Goal: Task Accomplishment & Management: Use online tool/utility

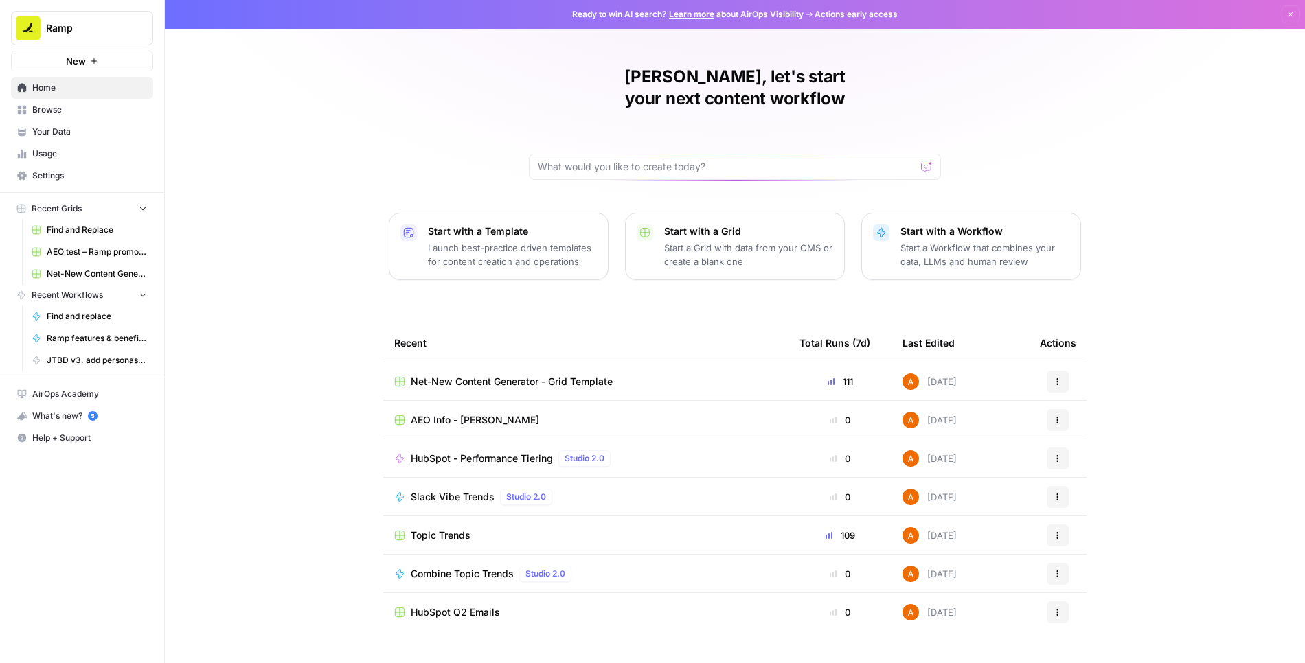
click at [75, 108] on span "Browse" at bounding box center [89, 110] width 115 height 12
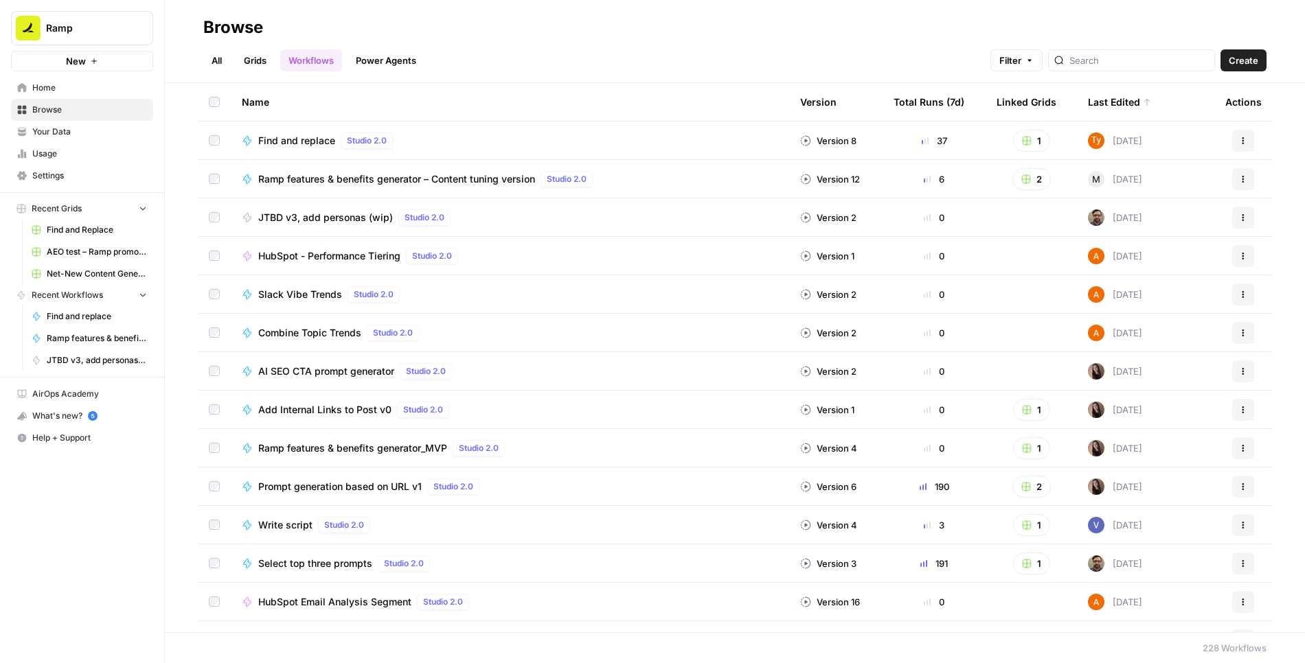
click at [264, 52] on link "Grids" at bounding box center [255, 60] width 39 height 22
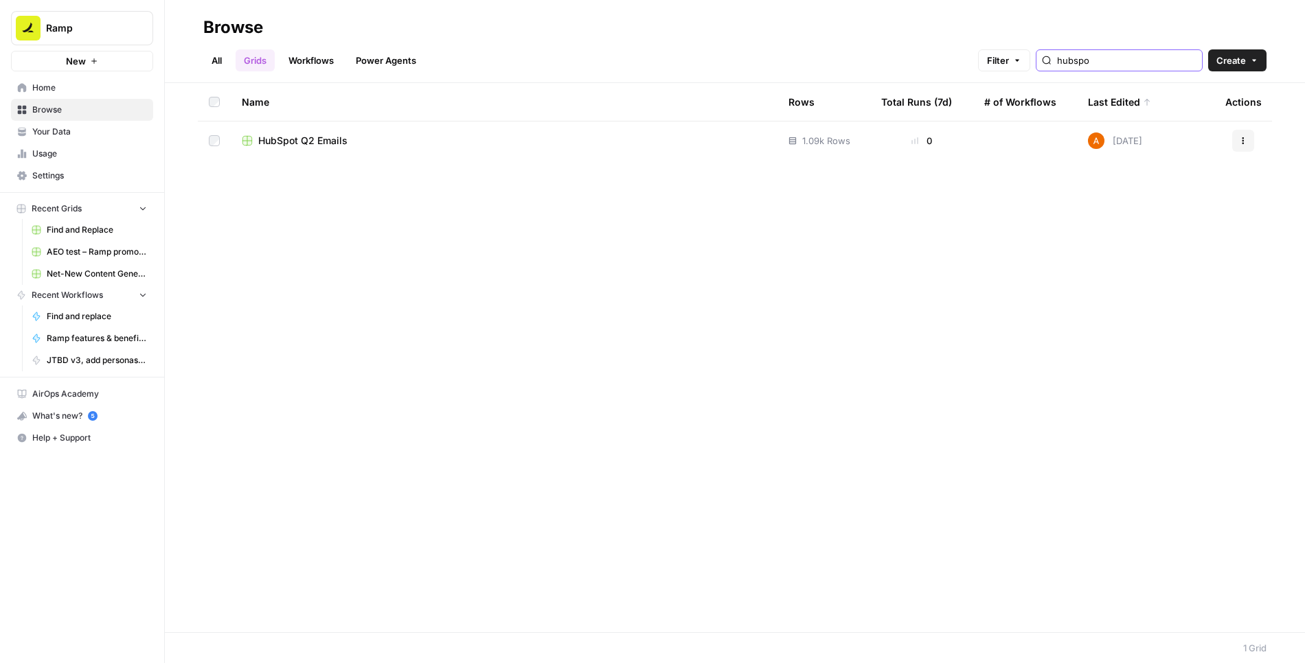
click at [1118, 56] on input "hubspo" at bounding box center [1126, 61] width 139 height 14
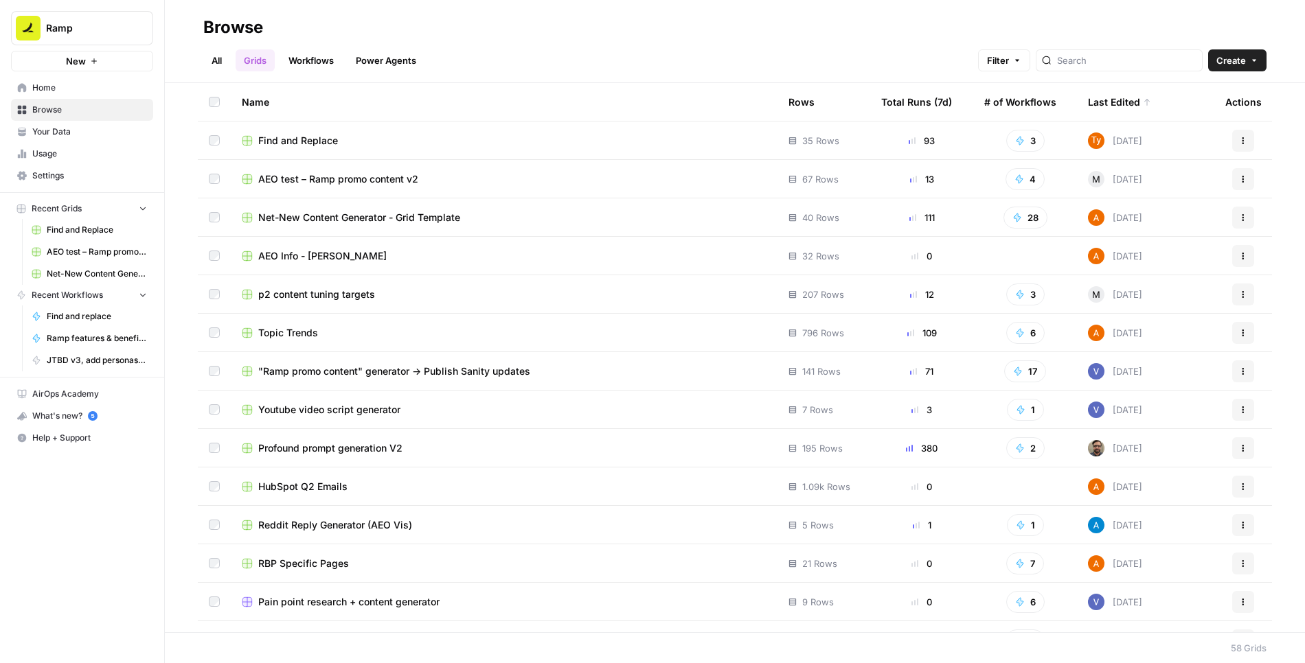
click at [280, 330] on span "Topic Trends" at bounding box center [288, 333] width 60 height 14
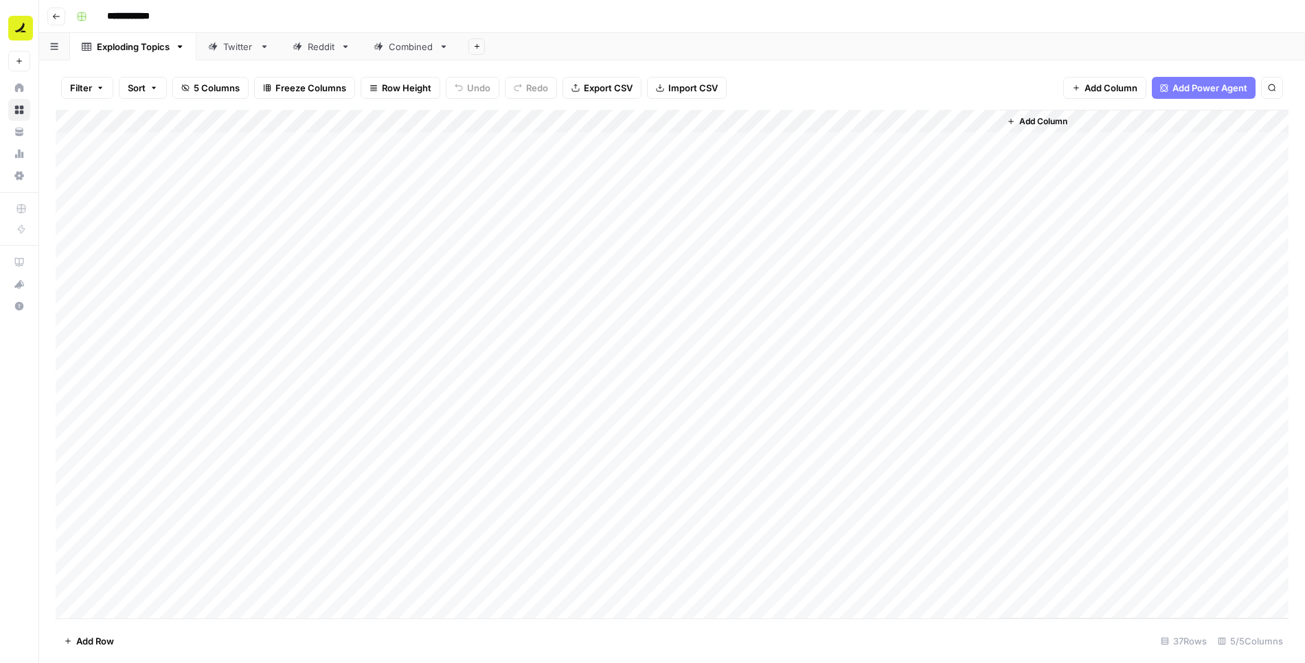
click at [391, 47] on div "Combined" at bounding box center [411, 47] width 45 height 14
click at [177, 123] on div "Add Column" at bounding box center [672, 365] width 1233 height 510
click at [157, 262] on span "Filter" at bounding box center [167, 268] width 120 height 14
type input "Scrape Date"
click at [498, 159] on input "text" at bounding box center [589, 160] width 182 height 14
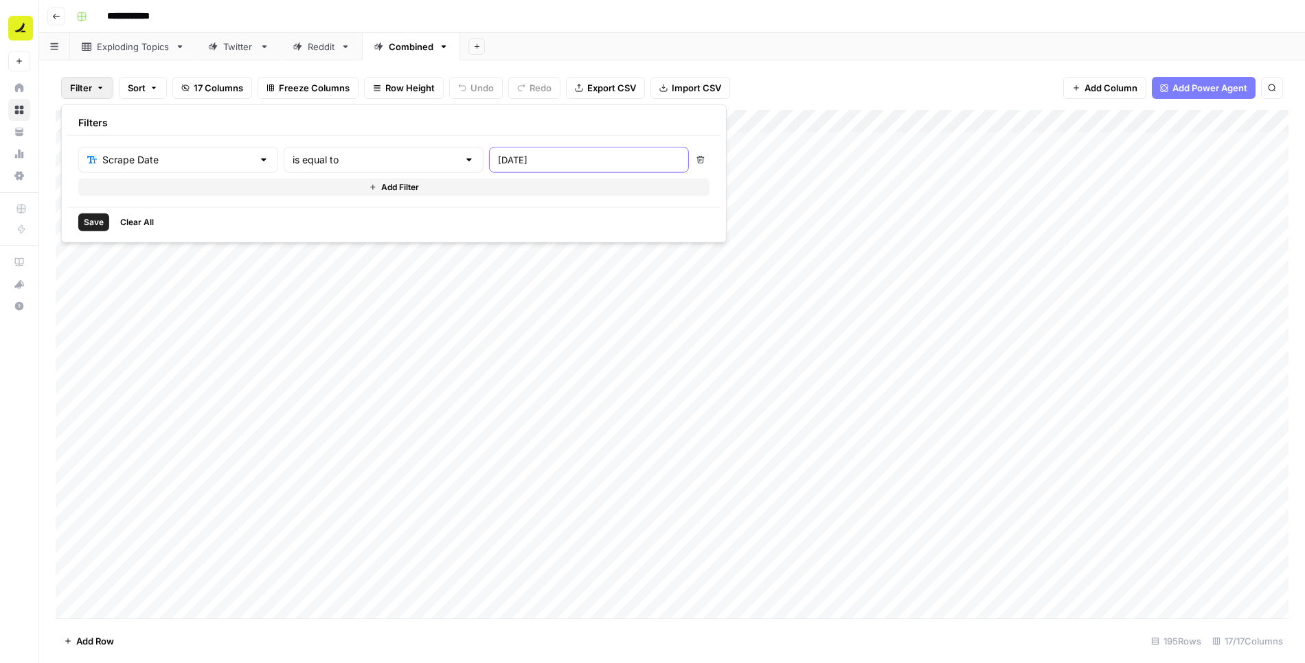
type input "2025-08-08"
click at [96, 216] on span "Save" at bounding box center [94, 222] width 20 height 12
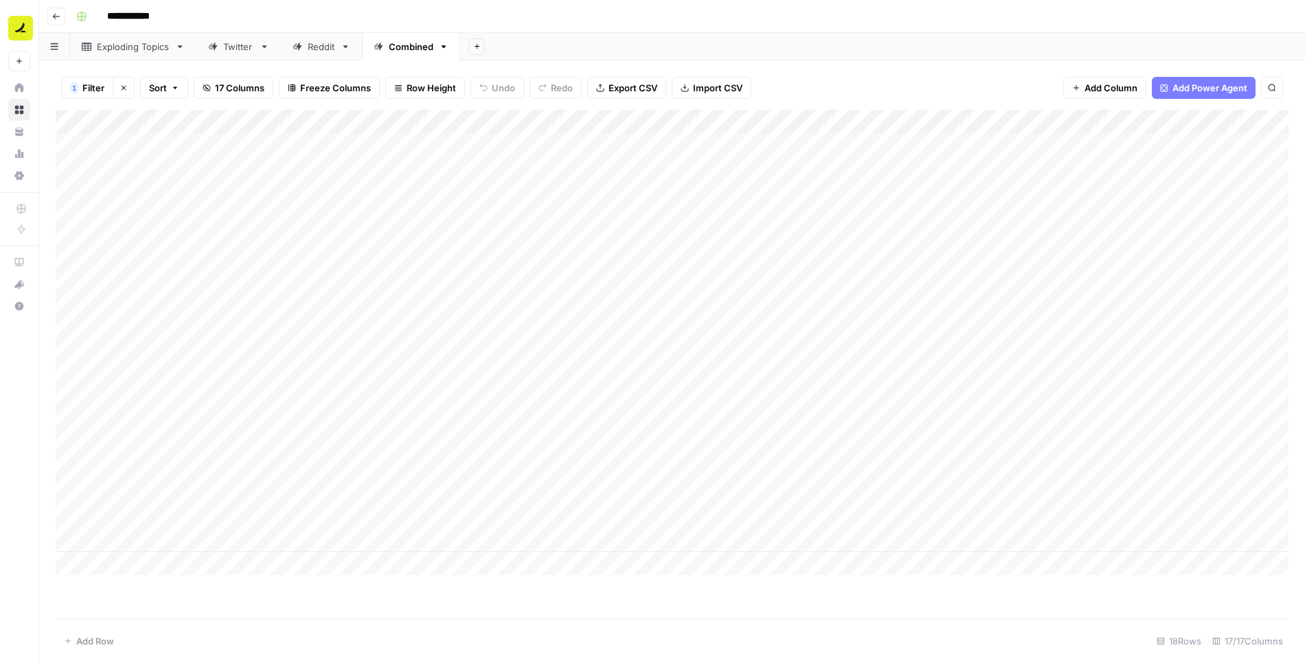
click at [122, 90] on icon "button" at bounding box center [123, 88] width 8 height 8
click at [851, 173] on div "Add Column" at bounding box center [672, 365] width 1233 height 510
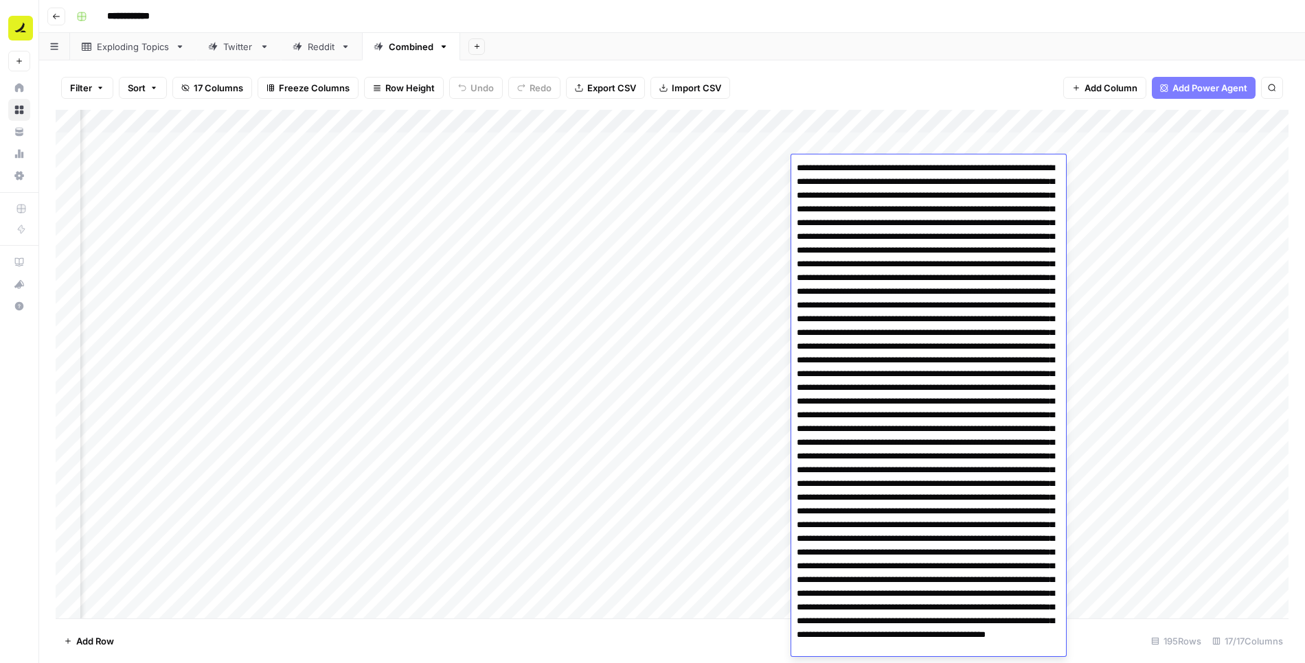
scroll to position [152, 0]
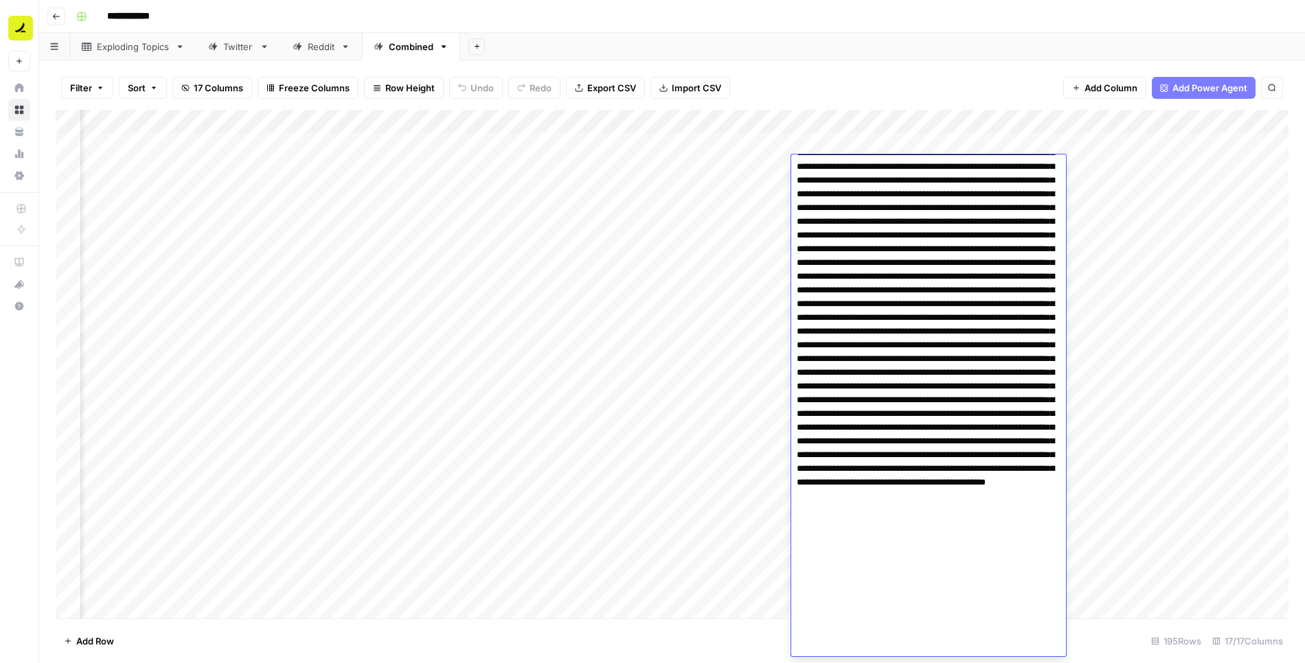
click at [859, 183] on textarea at bounding box center [928, 331] width 275 height 651
click at [822, 93] on div "Filter Sort 17 Columns Freeze Columns Row Height Undo Redo Export CSV Import CS…" at bounding box center [672, 88] width 1233 height 44
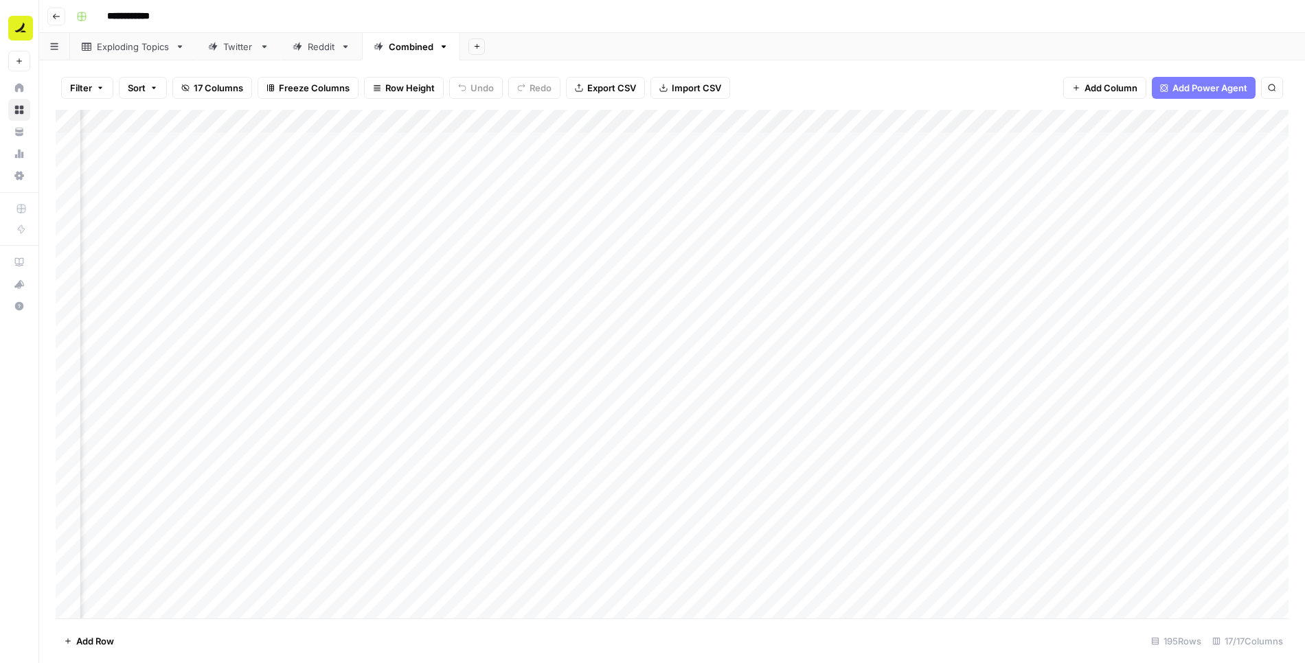
click at [97, 88] on icon "button" at bounding box center [100, 88] width 8 height 8
click at [645, 42] on div "Add Sheet" at bounding box center [882, 46] width 845 height 27
click at [179, 122] on div "Add Column" at bounding box center [672, 365] width 1233 height 510
click at [147, 266] on span "Filter" at bounding box center [167, 268] width 120 height 14
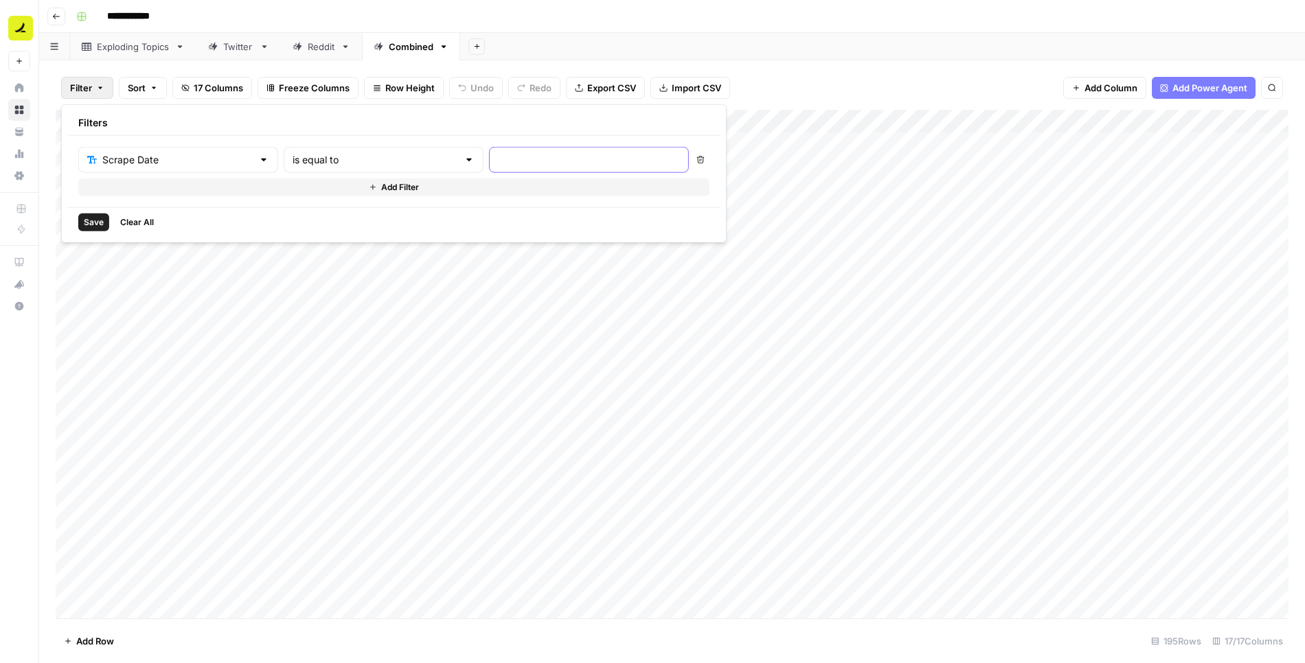
click at [498, 161] on input "text" at bounding box center [589, 160] width 182 height 14
type input "2025-08-08"
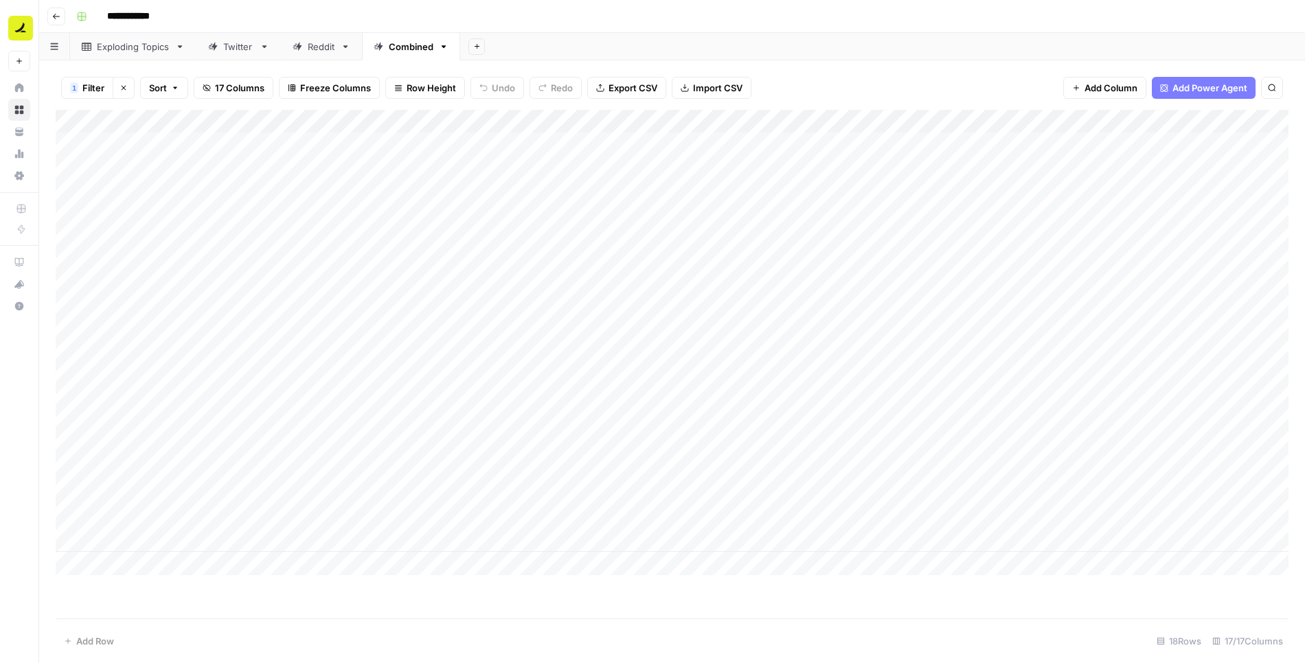
click at [418, 576] on div "Add Column" at bounding box center [672, 364] width 1233 height 509
click at [567, 167] on div "Add Column" at bounding box center [672, 343] width 1233 height 466
type textarea "**********"
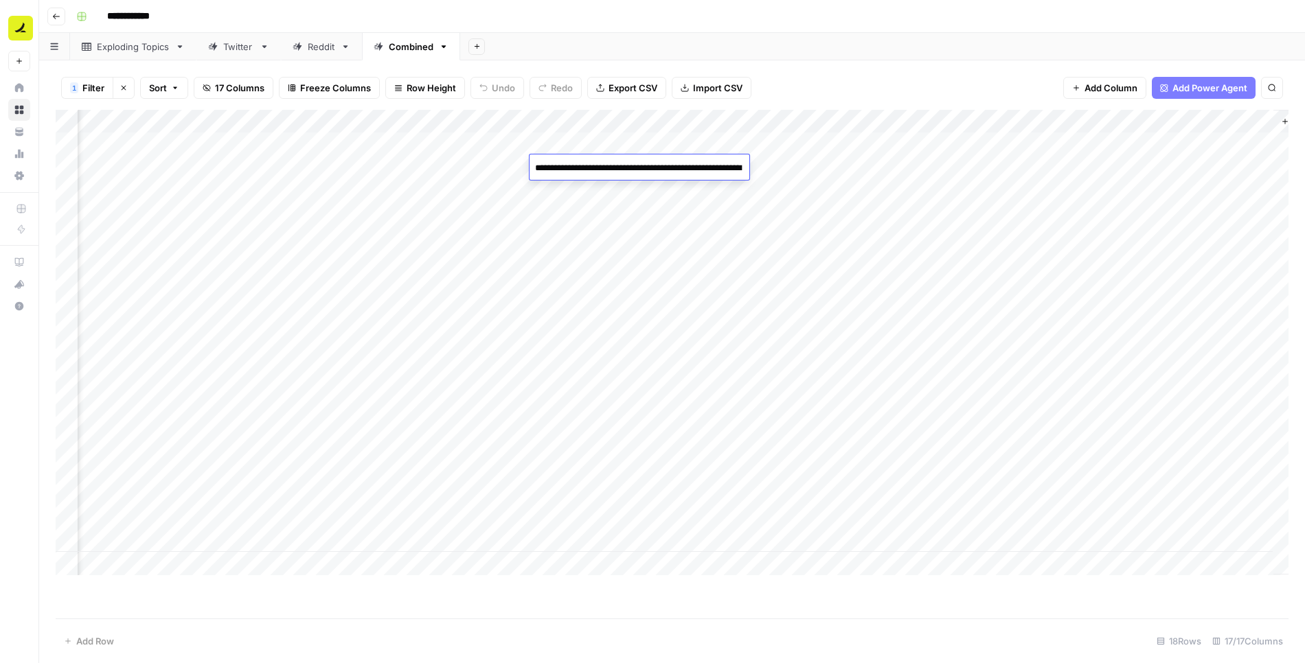
scroll to position [148, 0]
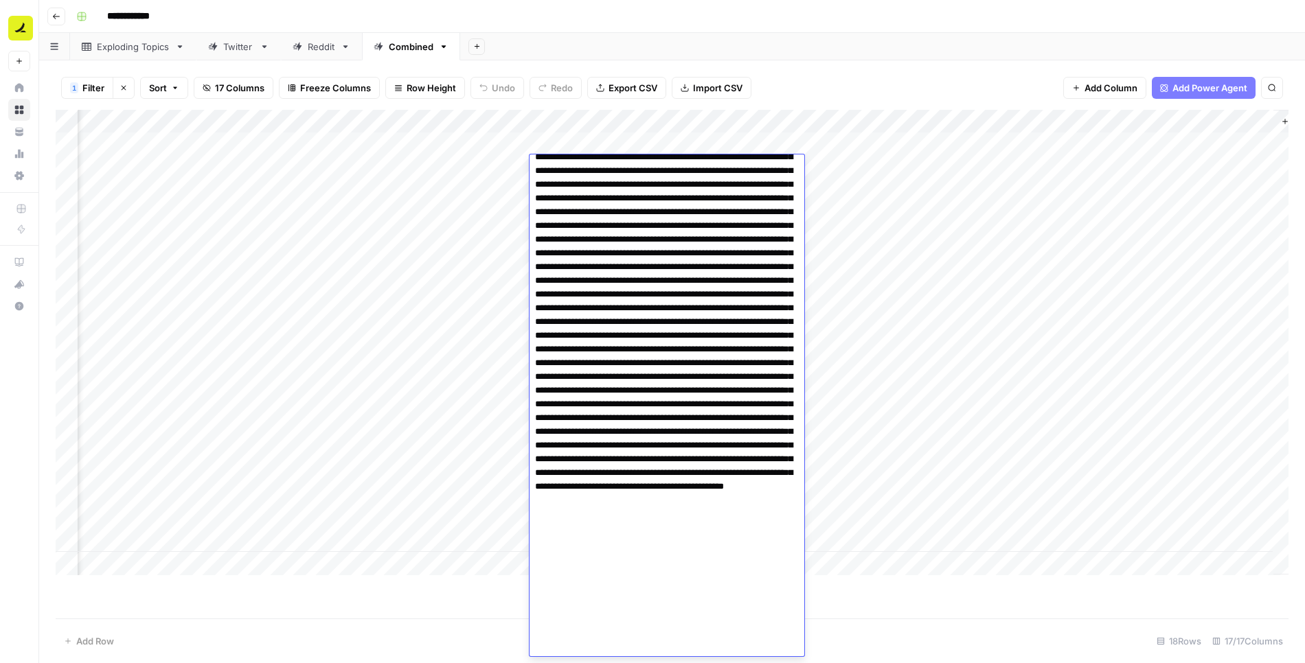
click at [517, 209] on div "Add Column" at bounding box center [672, 343] width 1233 height 466
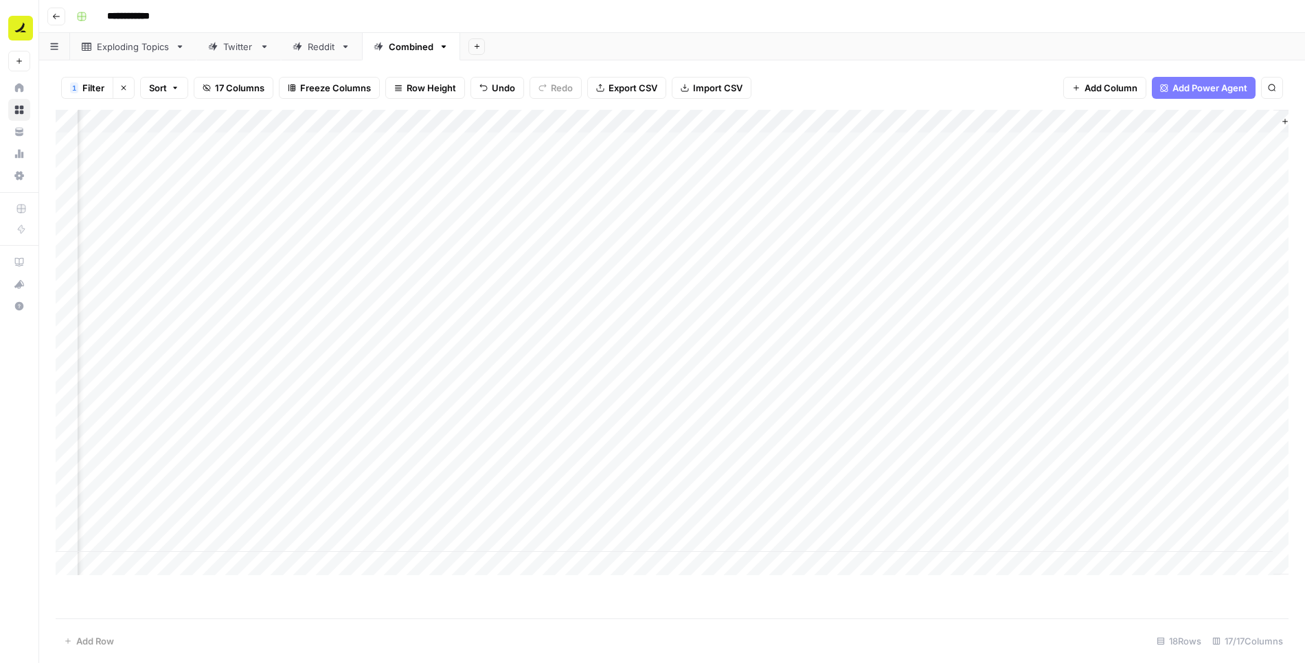
click at [621, 159] on div "Add Column" at bounding box center [672, 343] width 1233 height 466
drag, startPoint x: 653, startPoint y: 176, endPoint x: 643, endPoint y: 238, distance: 62.5
click at [643, 238] on div "Add Column" at bounding box center [672, 343] width 1233 height 466
click at [221, 193] on div "Add Column" at bounding box center [672, 343] width 1233 height 466
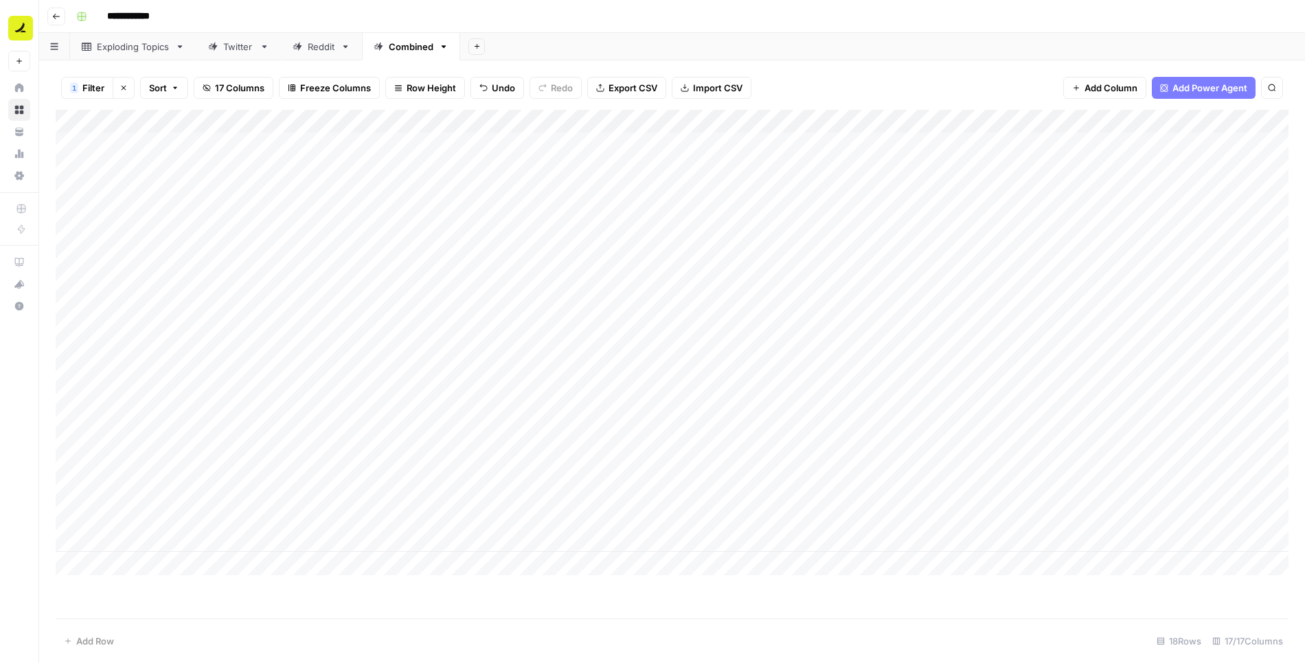
click at [221, 193] on div "Add Column" at bounding box center [672, 343] width 1233 height 466
click at [191, 191] on textarea "*********" at bounding box center [293, 191] width 220 height 19
type textarea "*********"
click at [220, 218] on div "Add Column" at bounding box center [672, 343] width 1233 height 466
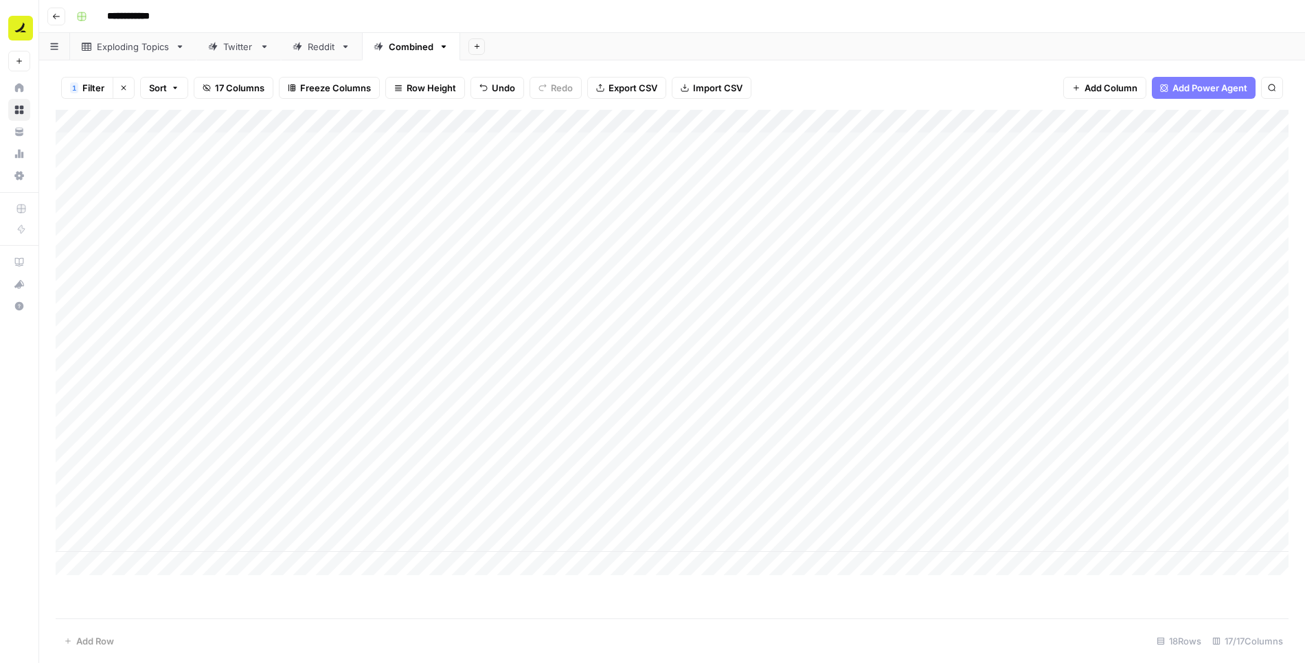
click at [220, 218] on div "Add Column" at bounding box center [672, 343] width 1233 height 466
click at [196, 214] on textarea "**********" at bounding box center [293, 214] width 220 height 19
type textarea "**********"
click at [202, 236] on div "Add Column" at bounding box center [672, 343] width 1233 height 466
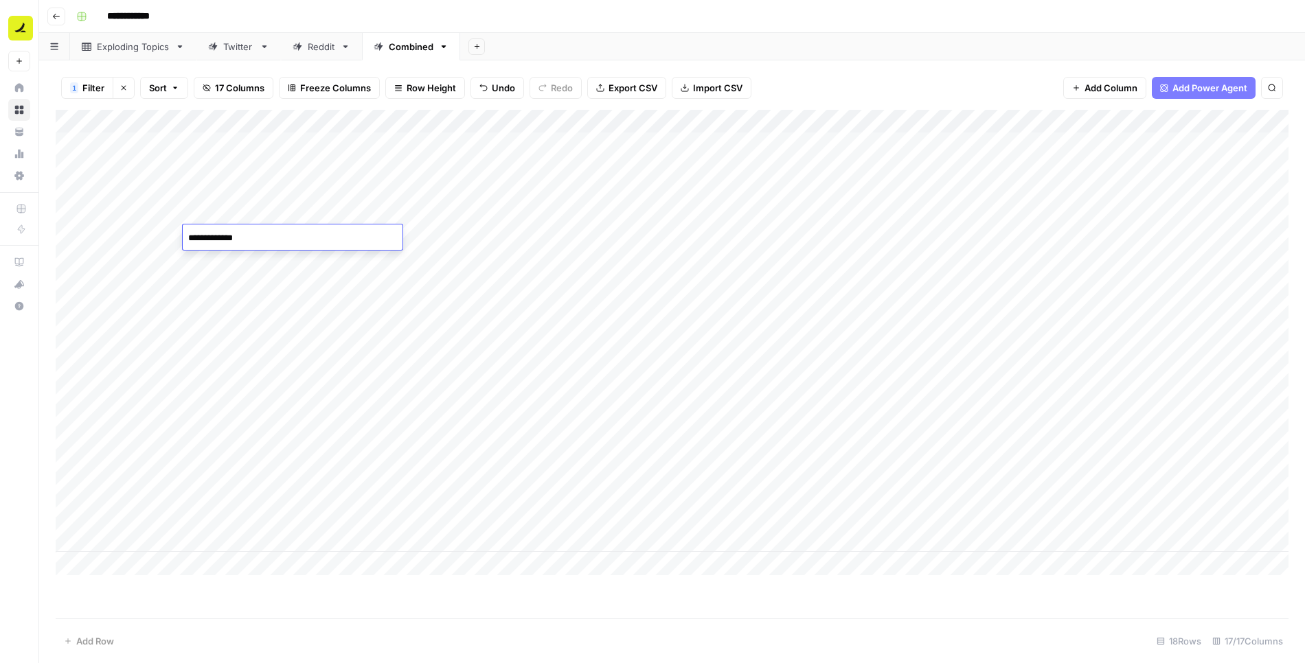
click at [196, 236] on textarea "**********" at bounding box center [293, 238] width 220 height 19
type textarea "**********"
click at [255, 205] on div "Add Column" at bounding box center [672, 343] width 1233 height 466
click at [437, 215] on div "Add Column" at bounding box center [672, 343] width 1233 height 466
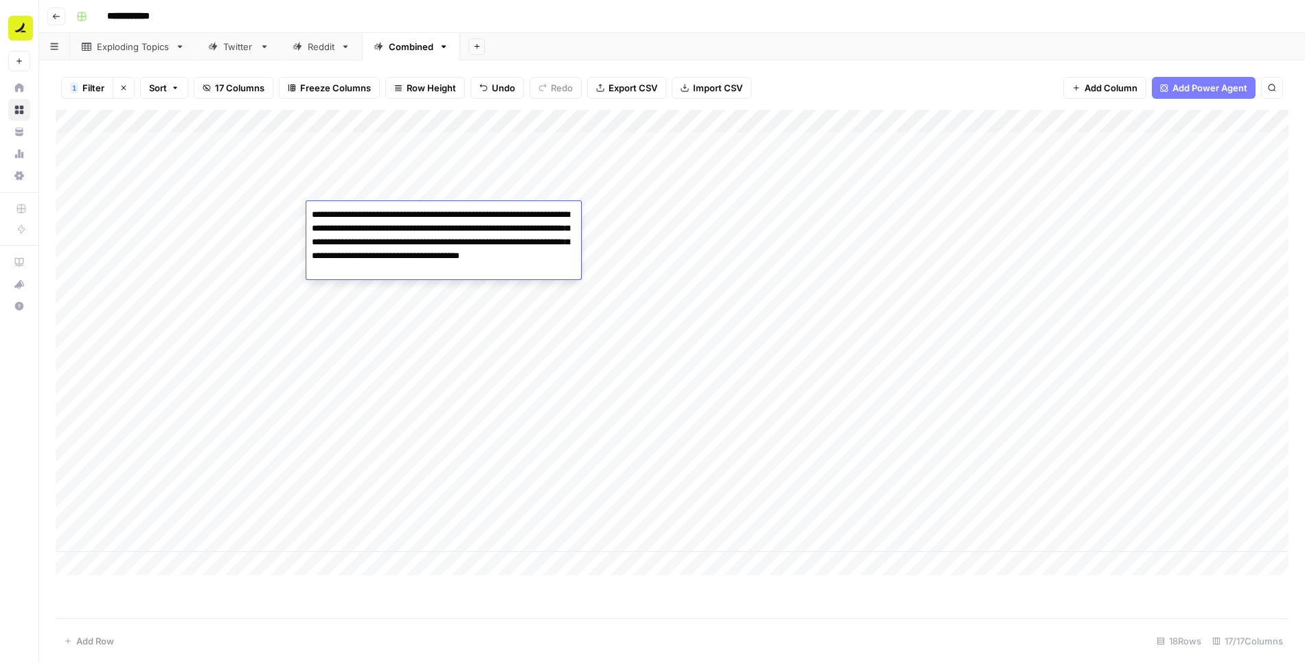
click at [240, 212] on div "Add Column" at bounding box center [672, 343] width 1233 height 466
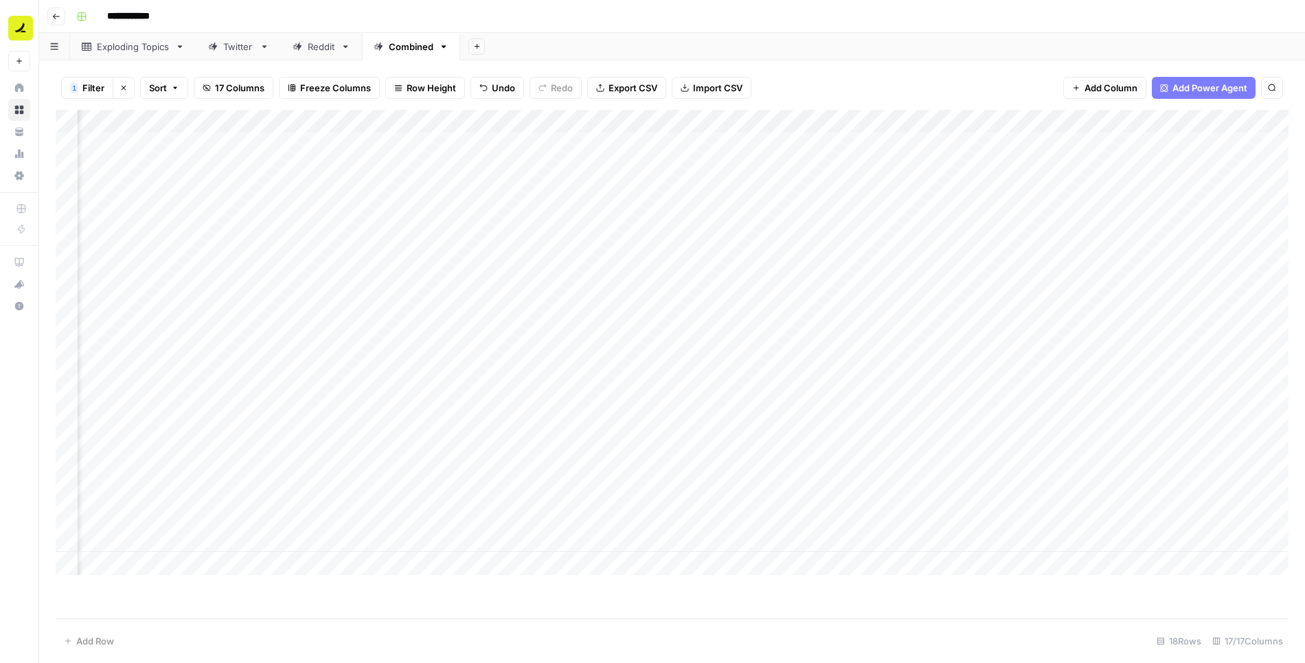
scroll to position [0, 584]
click at [567, 212] on div "Add Column" at bounding box center [672, 343] width 1233 height 466
click at [574, 213] on div "Add Column" at bounding box center [672, 343] width 1233 height 466
click at [578, 300] on div "Rejected" at bounding box center [570, 291] width 54 height 19
click at [580, 293] on button "Rejected" at bounding box center [570, 292] width 49 height 16
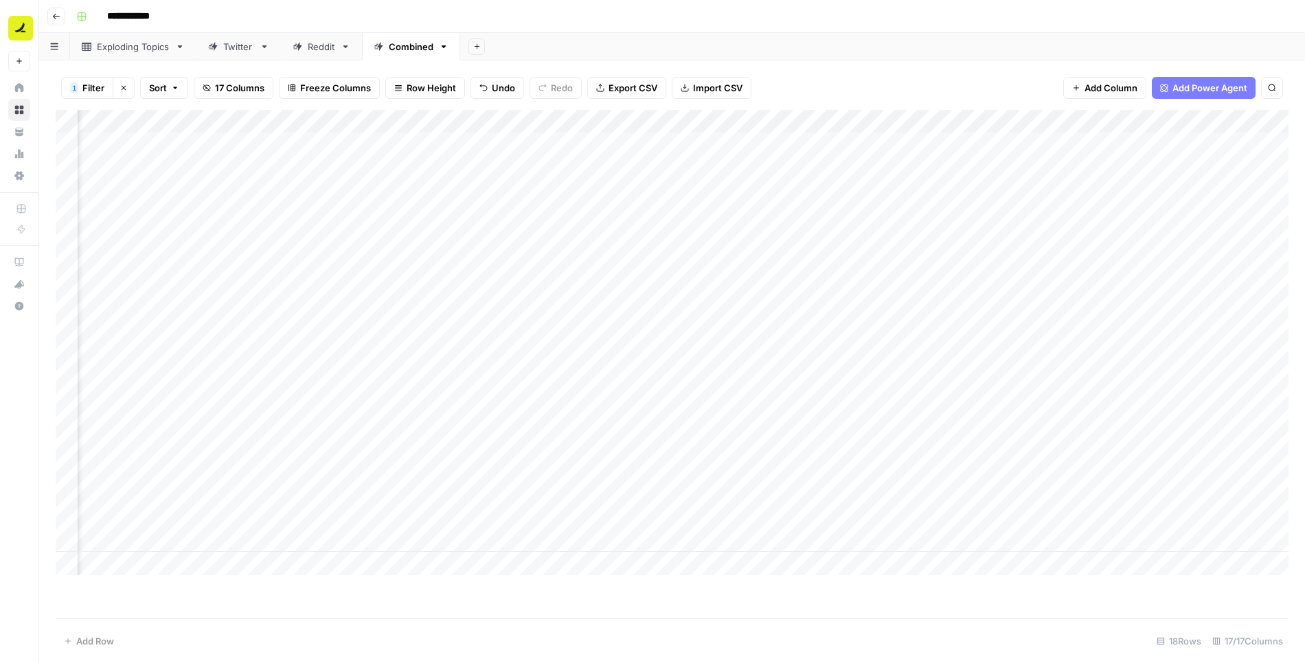
click at [664, 214] on div "Add Column" at bounding box center [672, 343] width 1233 height 466
click at [742, 214] on div "Add Column" at bounding box center [672, 343] width 1233 height 466
click at [739, 321] on button "Rejected" at bounding box center [736, 316] width 49 height 16
click at [862, 211] on div "Add Column" at bounding box center [672, 343] width 1233 height 466
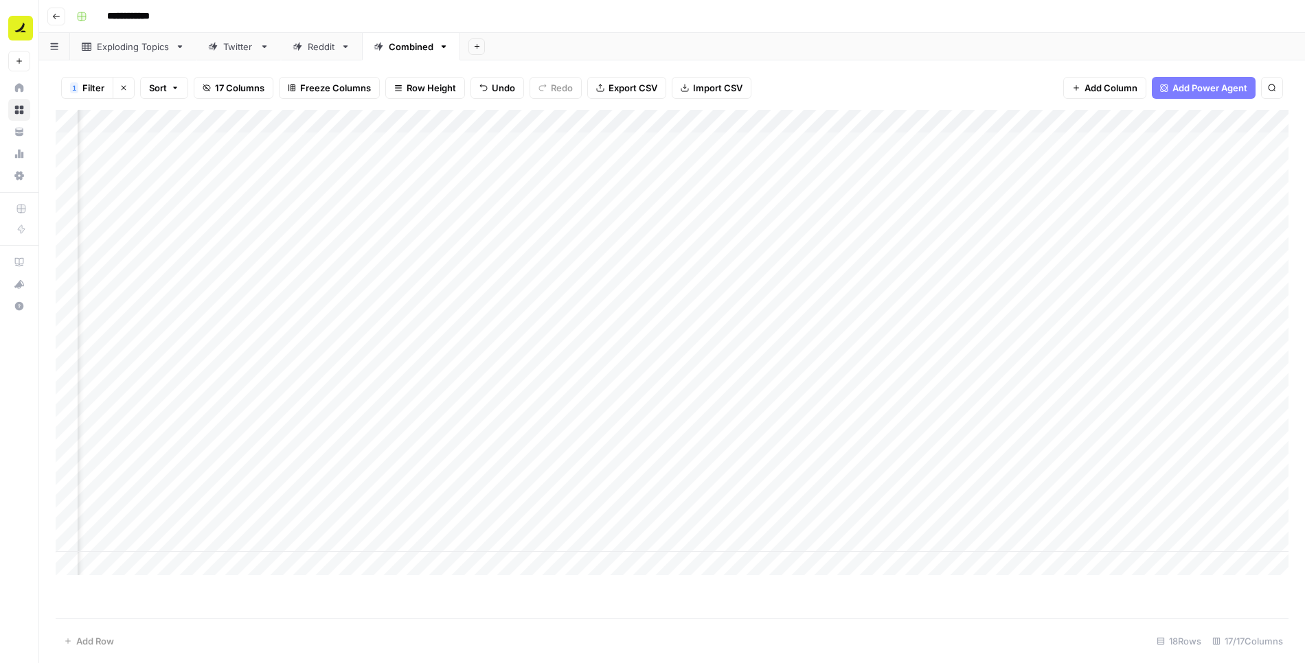
click at [862, 211] on div "Add Column" at bounding box center [672, 343] width 1233 height 466
click at [836, 82] on div "1 Filter Clear filters Sort 17 Columns Freeze Columns Row Height Undo Redo Expo…" at bounding box center [672, 88] width 1233 height 44
click at [968, 167] on div "Add Column" at bounding box center [672, 343] width 1233 height 466
click at [968, 189] on div "Add Column" at bounding box center [672, 343] width 1233 height 466
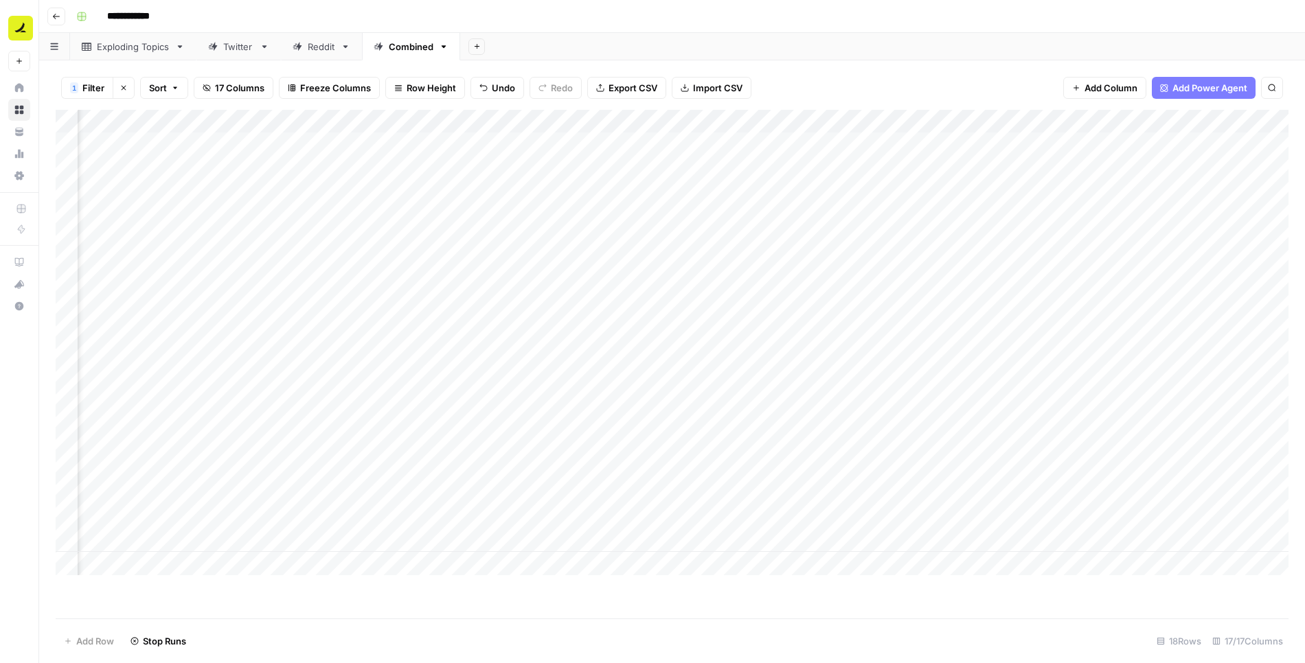
click at [968, 236] on div "Add Column" at bounding box center [672, 343] width 1233 height 466
click at [672, 168] on div "Add Column" at bounding box center [672, 343] width 1233 height 466
click at [453, 174] on div "Add Column" at bounding box center [672, 343] width 1233 height 466
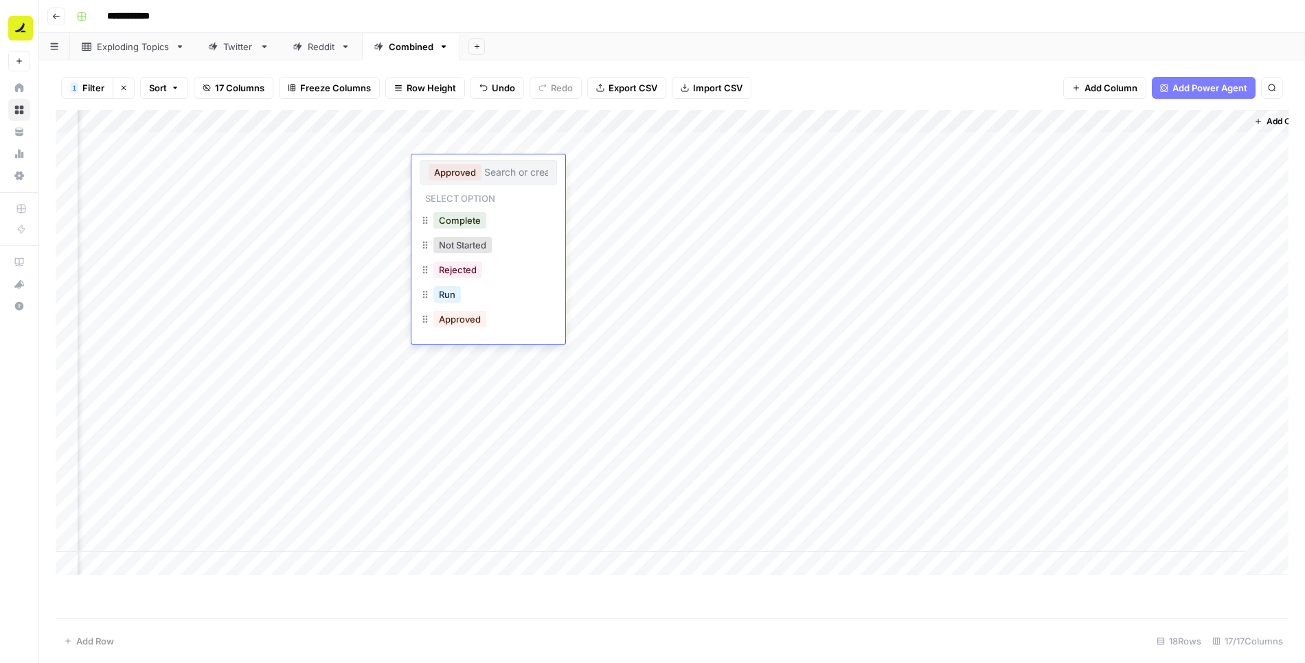
click at [468, 296] on div "Run" at bounding box center [488, 296] width 137 height 25
click at [442, 295] on button "Run" at bounding box center [446, 294] width 27 height 16
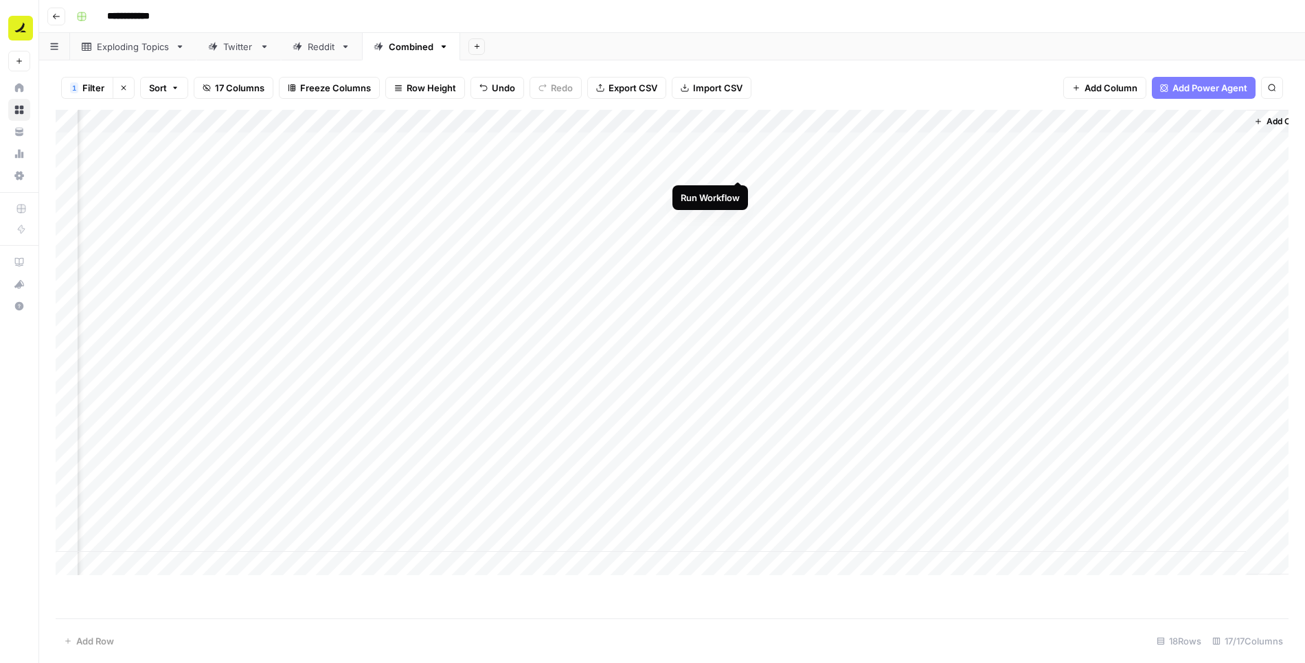
click at [737, 166] on div "Add Column" at bounding box center [672, 343] width 1233 height 466
click at [437, 169] on div "Add Column" at bounding box center [672, 343] width 1233 height 466
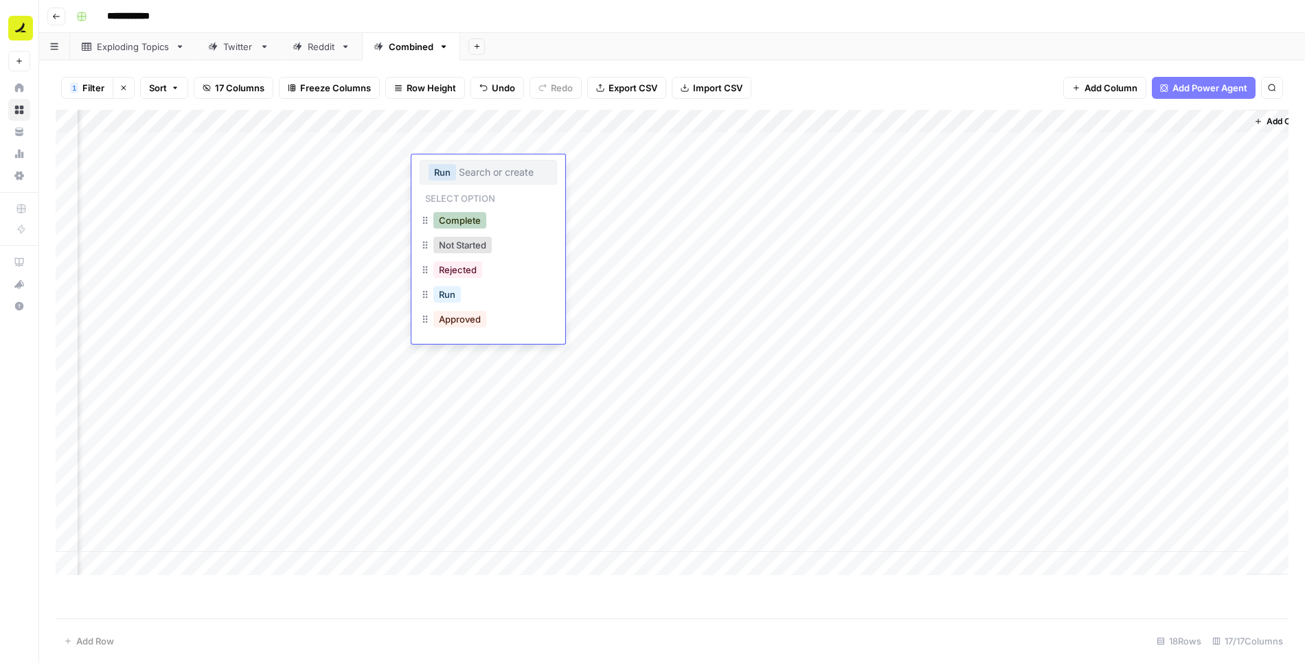
click at [465, 220] on button "Complete" at bounding box center [459, 220] width 53 height 16
click at [447, 195] on div "Add Column" at bounding box center [672, 343] width 1233 height 466
click at [446, 313] on button "Run" at bounding box center [446, 318] width 27 height 16
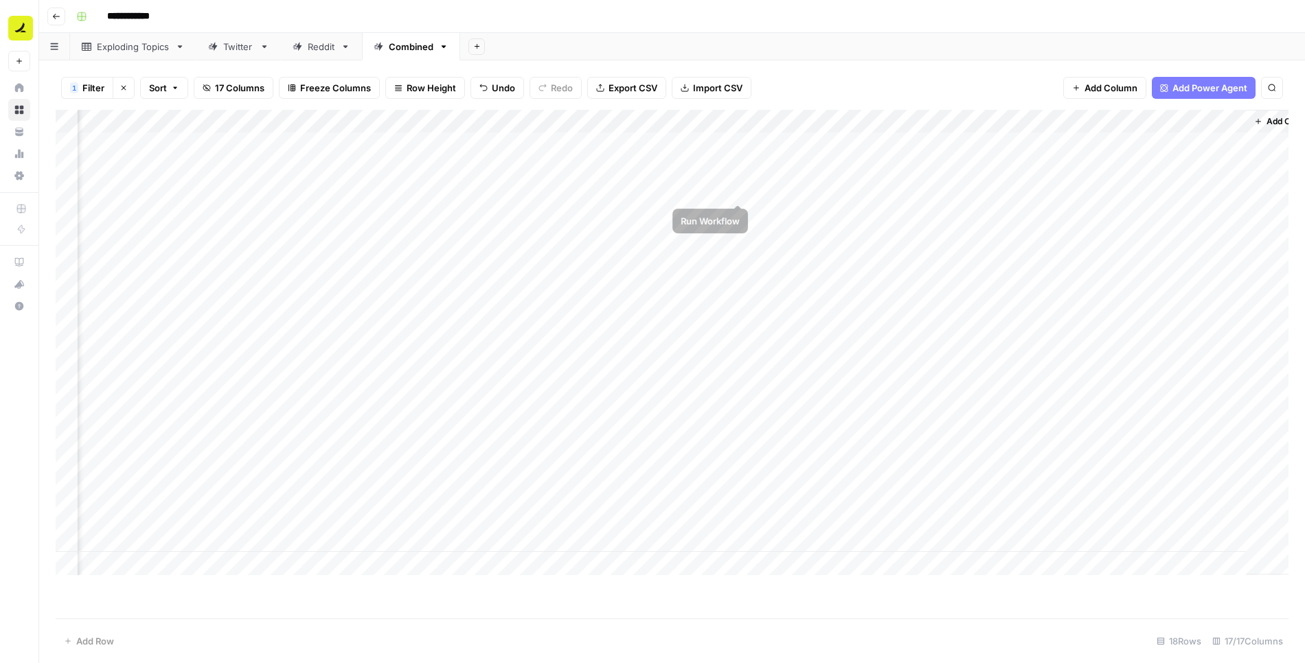
click at [738, 191] on div "Add Column" at bounding box center [672, 343] width 1233 height 466
click at [478, 183] on div "Add Column" at bounding box center [672, 343] width 1233 height 466
click at [481, 237] on button "Complete" at bounding box center [459, 244] width 53 height 16
click at [446, 234] on div "Add Column" at bounding box center [672, 343] width 1233 height 466
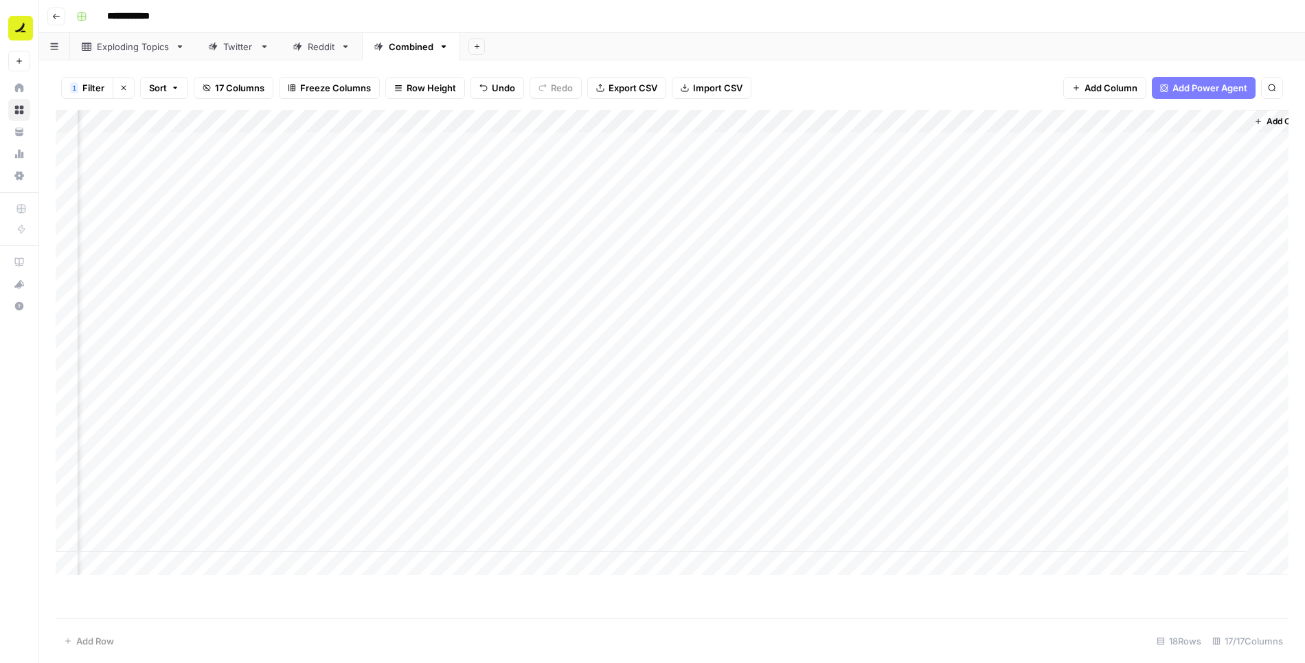
click at [446, 234] on div "Add Column" at bounding box center [672, 343] width 1233 height 466
click at [448, 365] on button "Run" at bounding box center [446, 364] width 27 height 16
click at [738, 233] on div "Add Column" at bounding box center [672, 343] width 1233 height 466
click at [937, 165] on div "Add Column" at bounding box center [672, 343] width 1233 height 466
click at [935, 191] on div "Add Column" at bounding box center [672, 343] width 1233 height 466
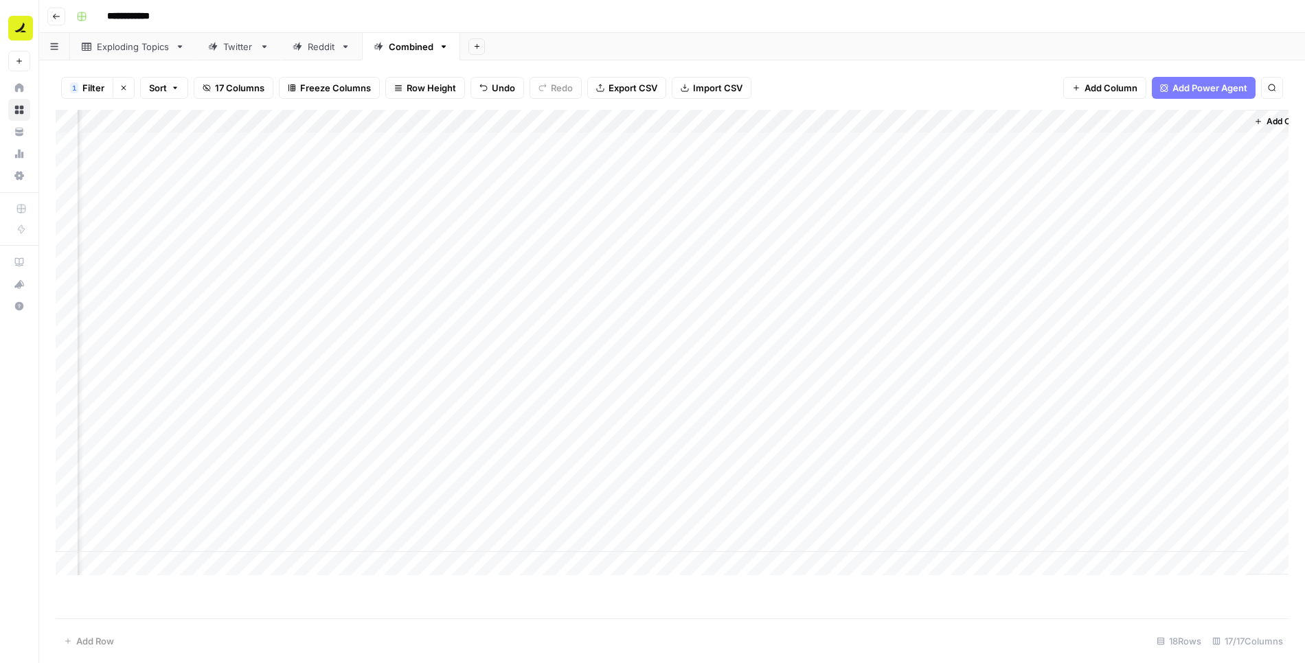
click at [936, 238] on div "Add Column" at bounding box center [672, 343] width 1233 height 466
click at [434, 238] on div "Add Column" at bounding box center [672, 343] width 1233 height 466
click at [454, 293] on button "Complete" at bounding box center [459, 290] width 53 height 16
click at [1047, 165] on div "Add Column" at bounding box center [672, 343] width 1233 height 466
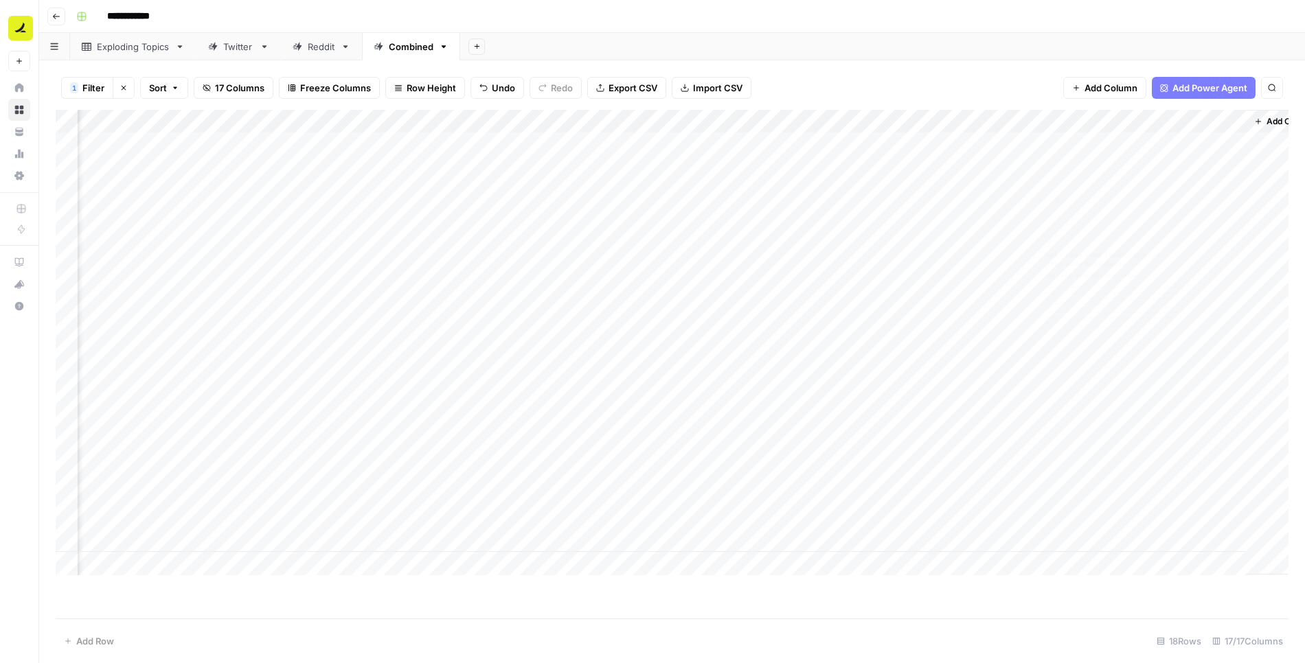
click at [1047, 165] on div "Add Column" at bounding box center [672, 343] width 1233 height 466
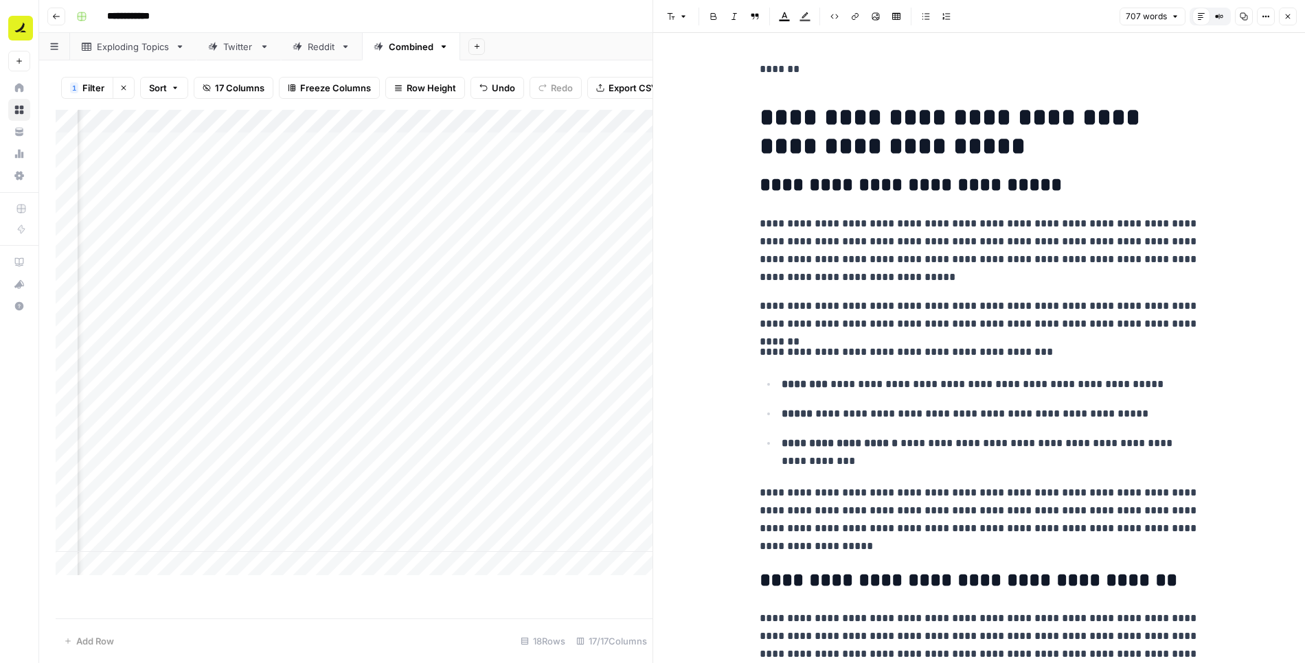
click at [871, 193] on h2 "**********" at bounding box center [978, 185] width 439 height 22
copy div "**********"
click at [1285, 14] on icon "button" at bounding box center [1287, 16] width 5 height 5
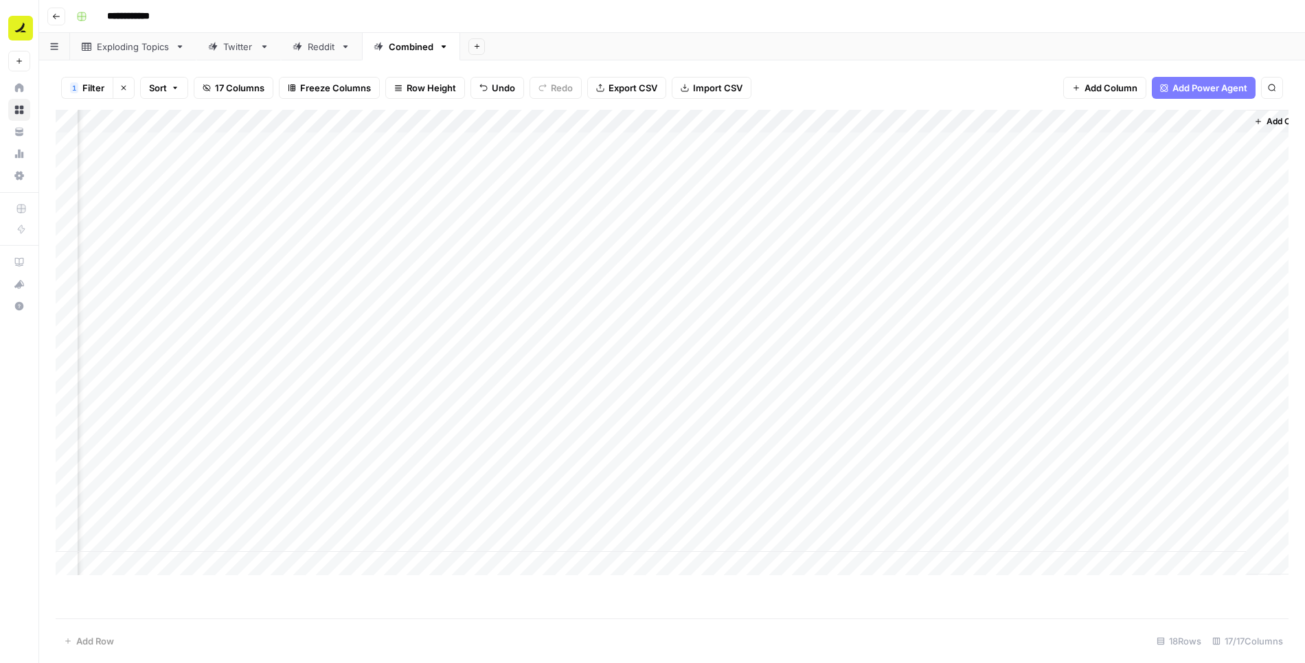
click at [1151, 170] on div "Add Column" at bounding box center [672, 343] width 1233 height 466
paste input "**********"
type input "**********"
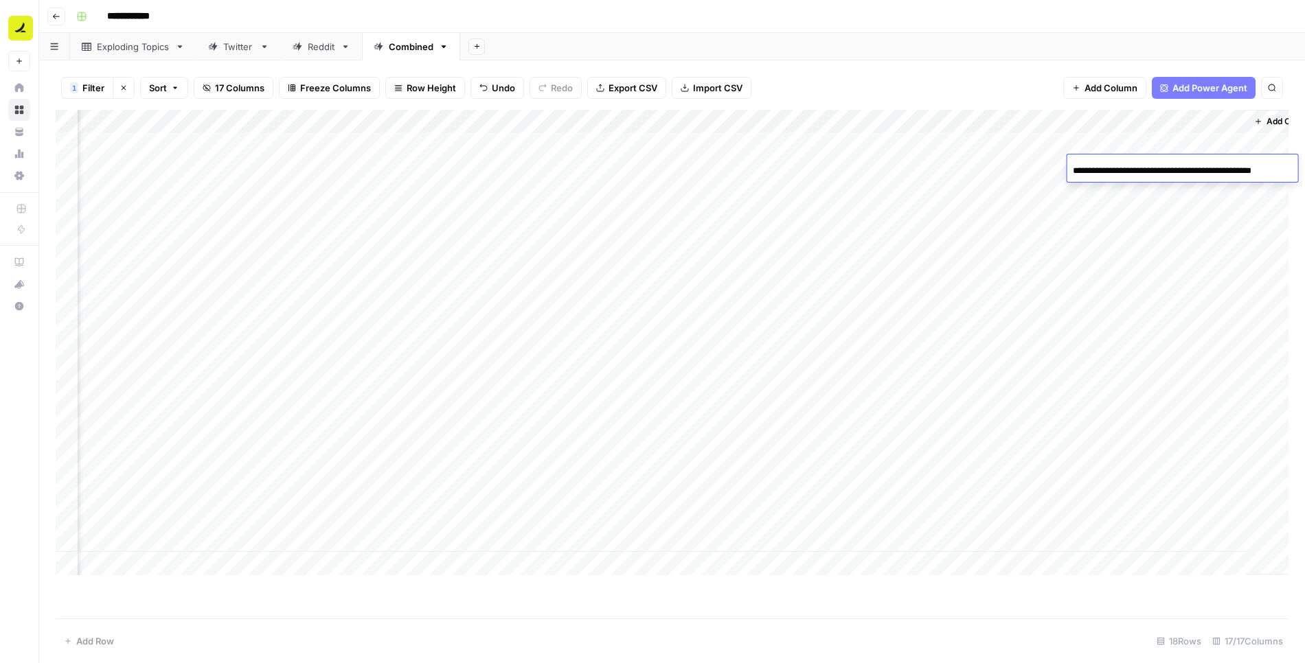
click at [1062, 295] on div "Add Column" at bounding box center [672, 343] width 1233 height 466
click at [1039, 191] on div "Add Column" at bounding box center [672, 343] width 1233 height 466
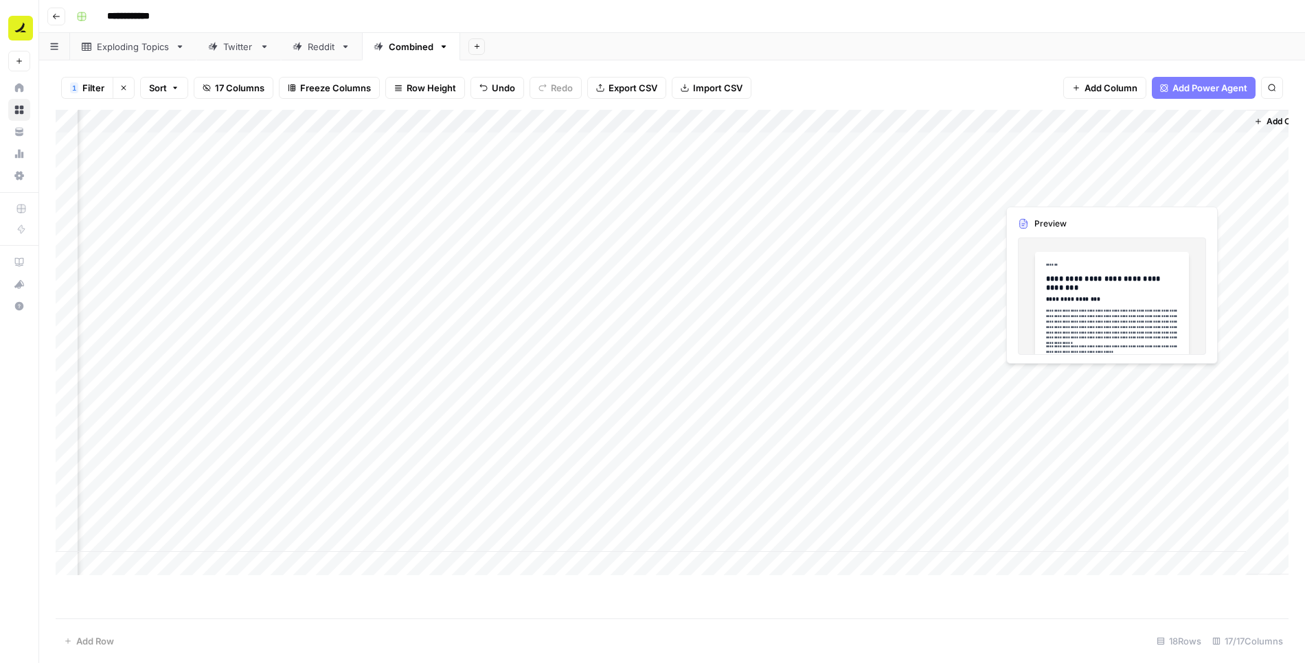
click at [1039, 191] on div "Add Column" at bounding box center [672, 343] width 1233 height 466
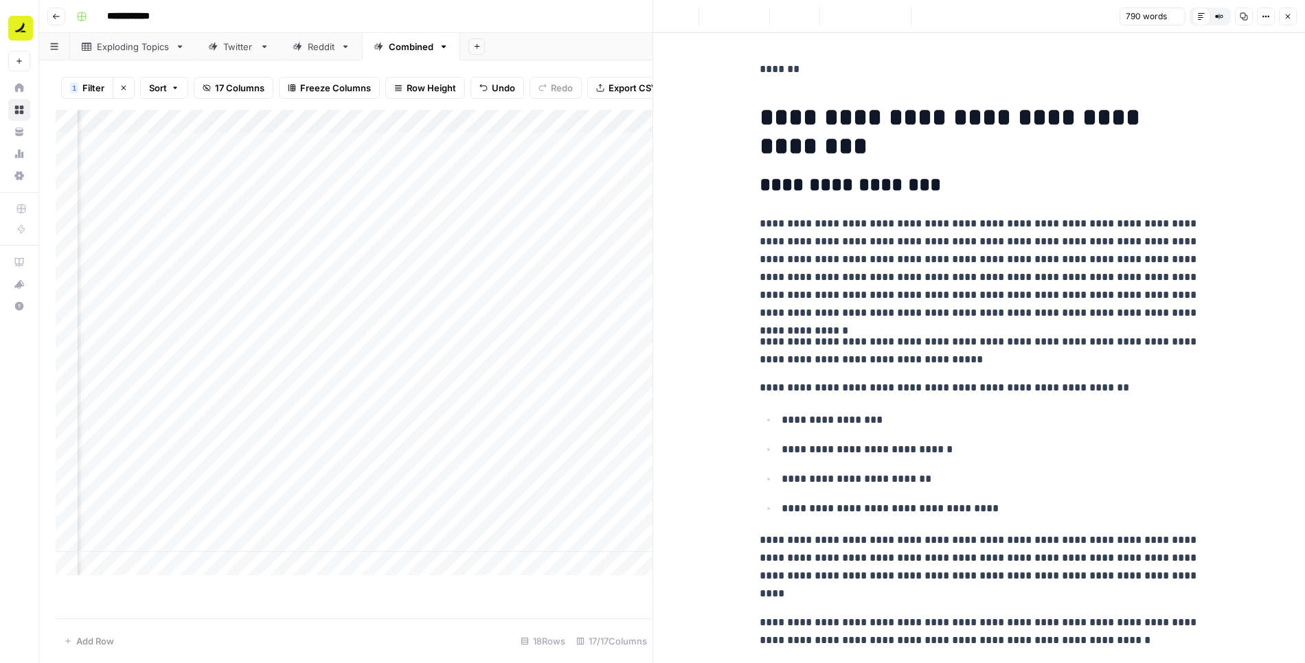
click at [968, 271] on p "**********" at bounding box center [978, 268] width 439 height 107
copy div "**********"
click at [1292, 14] on button "Close" at bounding box center [1288, 17] width 18 height 18
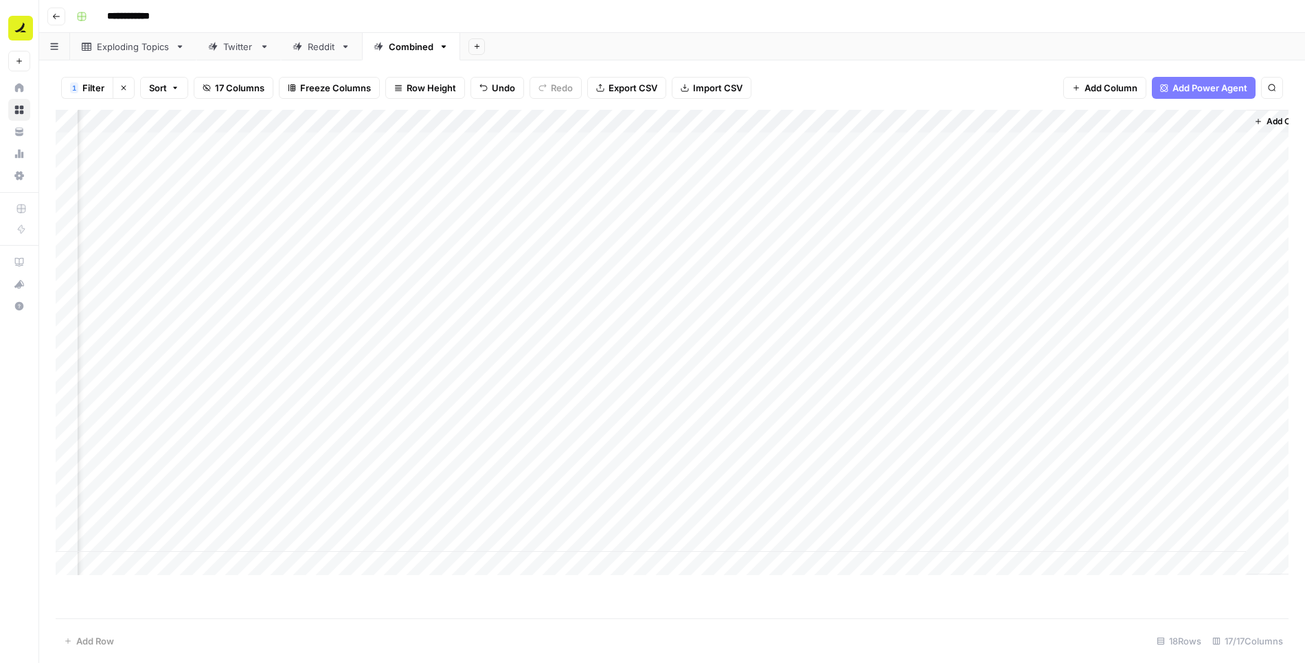
click at [1166, 187] on div "Add Column" at bounding box center [672, 343] width 1233 height 466
type input "**********"
click at [991, 82] on div "1 Filter Clear filters Sort 17 Columns Freeze Columns Row Height Undo Redo Expo…" at bounding box center [672, 88] width 1233 height 44
click at [1042, 244] on div "Add Column" at bounding box center [672, 343] width 1233 height 466
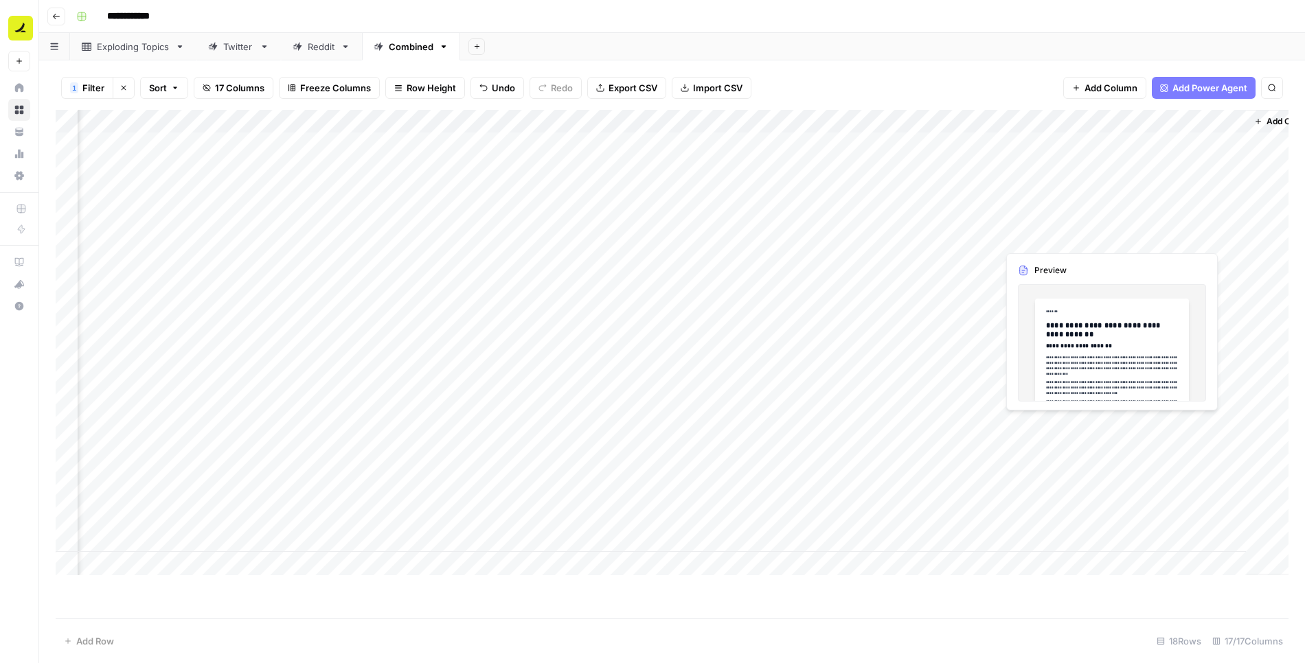
click at [1042, 244] on div "Add Column" at bounding box center [672, 343] width 1233 height 466
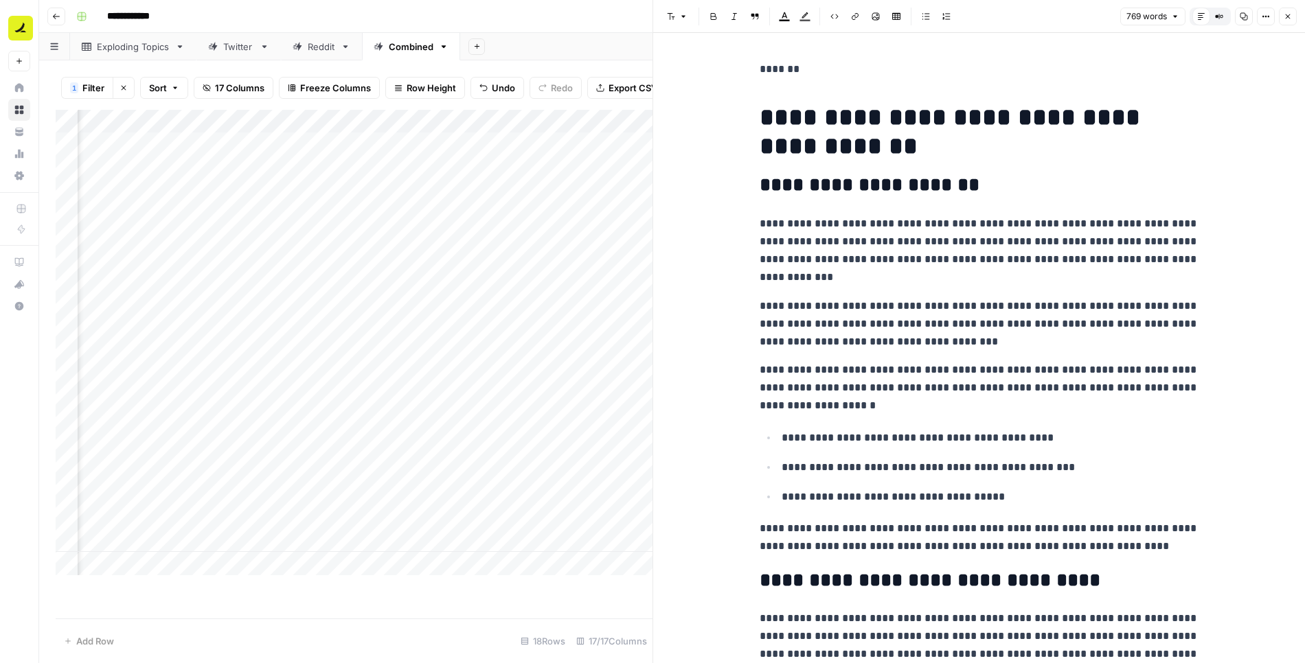
copy div "**********"
click at [1287, 21] on button "Close" at bounding box center [1288, 17] width 18 height 18
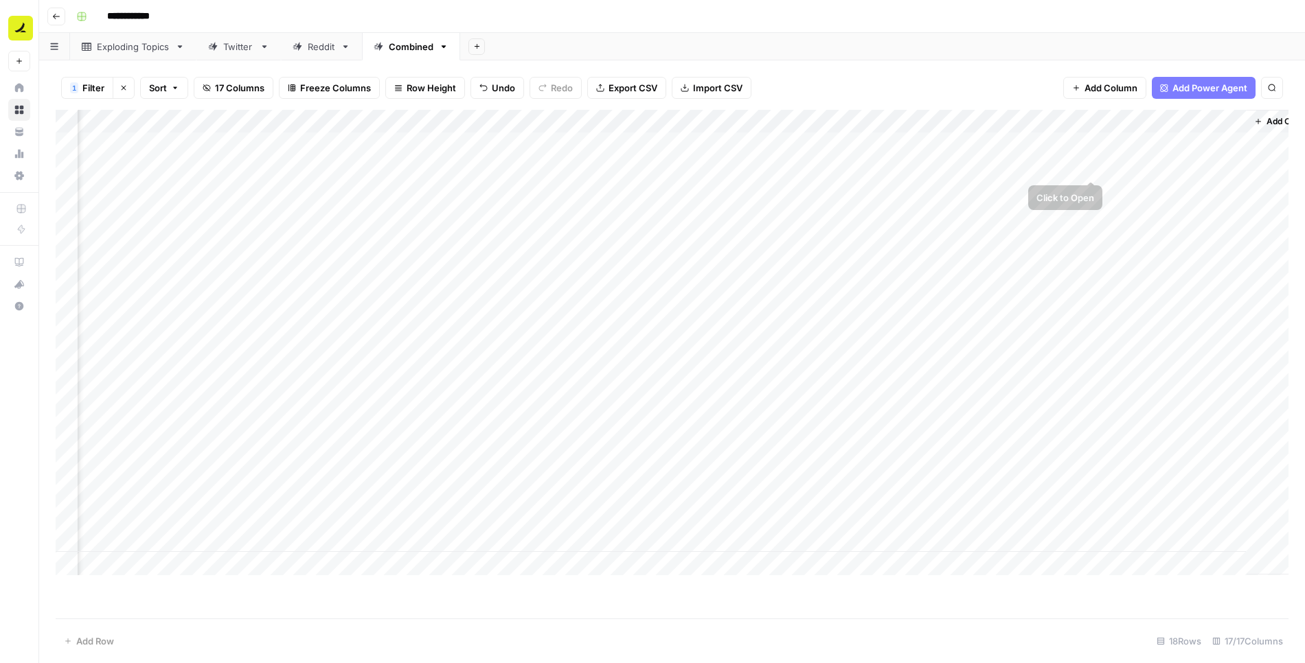
click at [1169, 236] on div "Add Column" at bounding box center [672, 343] width 1233 height 466
type input "**********"
click at [1010, 47] on div "Add Sheet" at bounding box center [882, 46] width 845 height 27
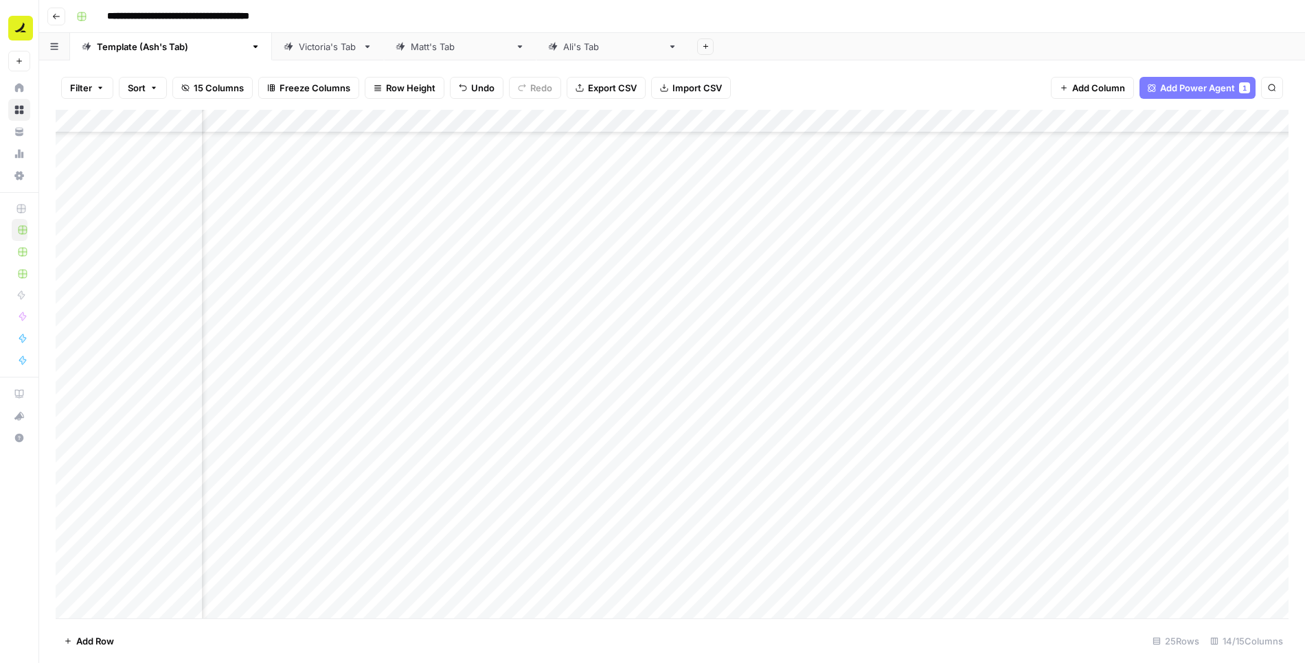
scroll to position [119, 630]
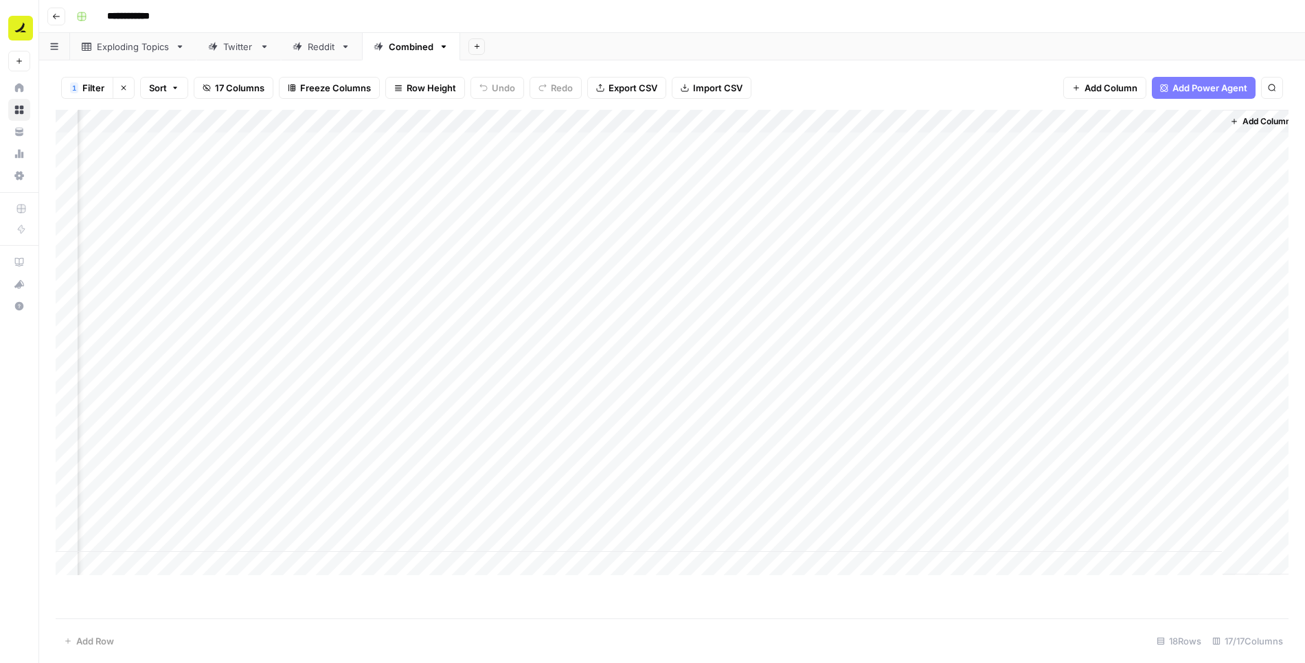
scroll to position [0, 896]
click at [1129, 159] on div "Add Column" at bounding box center [672, 343] width 1233 height 466
click at [1135, 172] on input "**********" at bounding box center [1183, 171] width 220 height 16
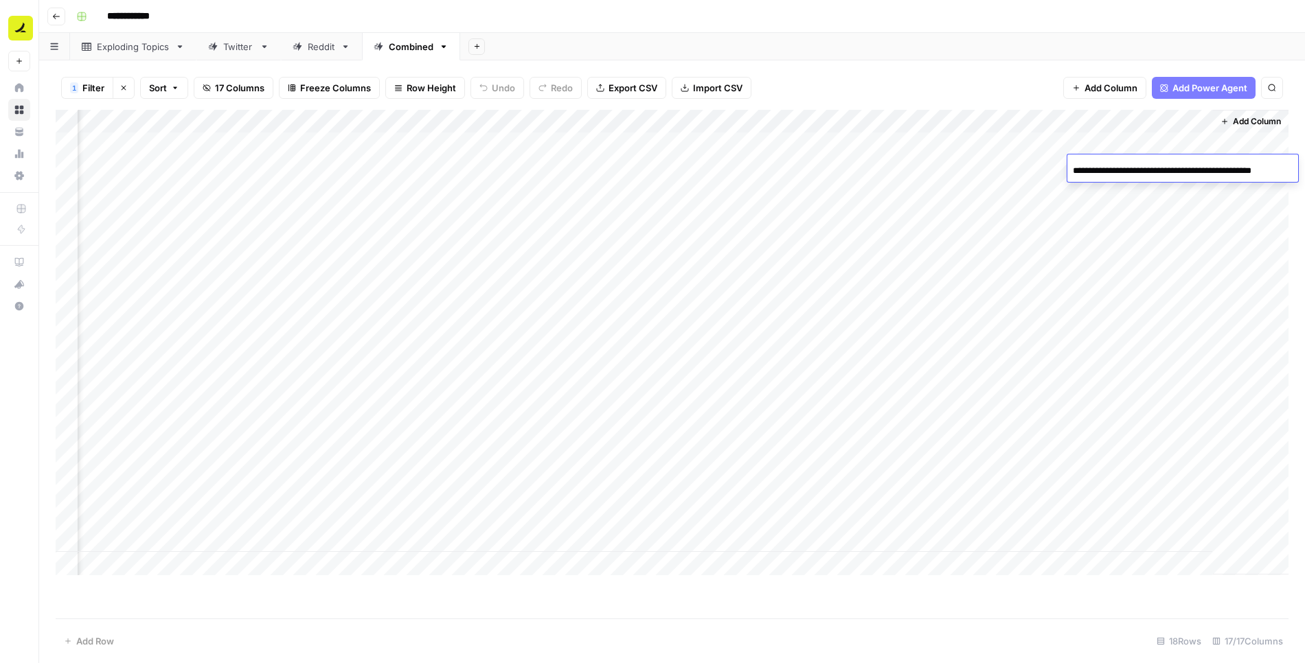
scroll to position [0, 0]
click at [1141, 239] on div "Add Column" at bounding box center [672, 343] width 1233 height 466
click at [1138, 187] on div "Add Column" at bounding box center [672, 343] width 1233 height 466
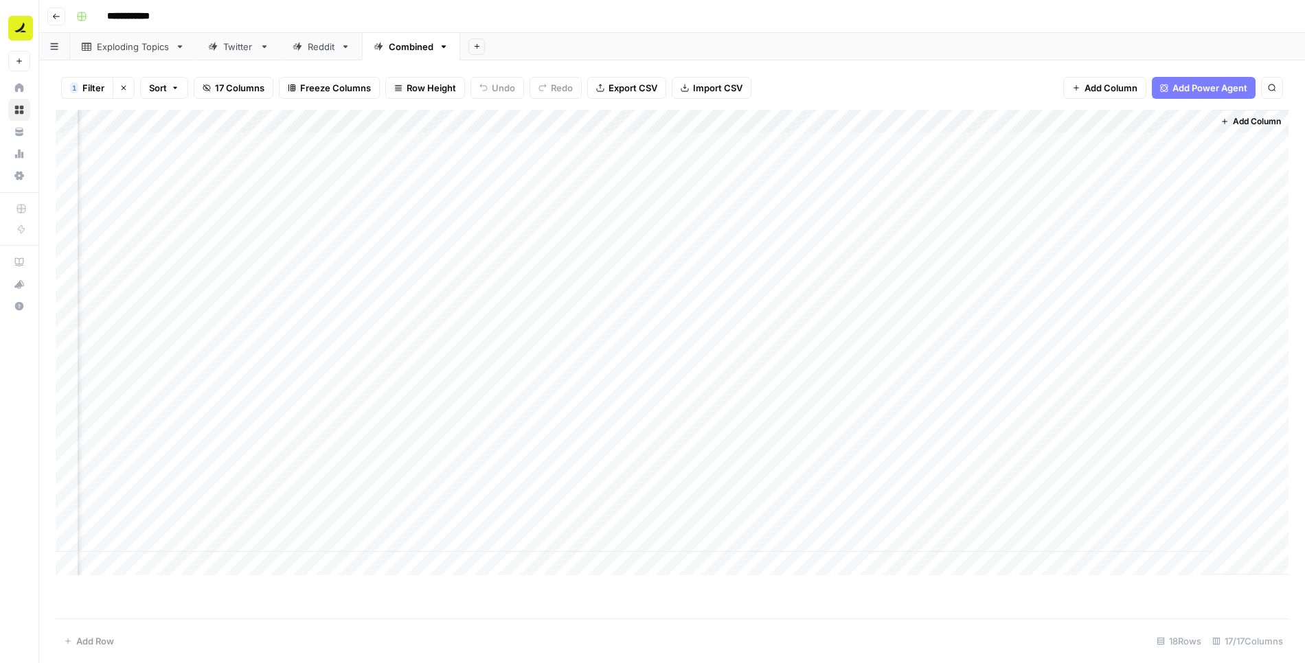
click at [1136, 234] on div "Add Column" at bounding box center [672, 343] width 1233 height 466
click at [1165, 190] on div "Add Column" at bounding box center [672, 343] width 1233 height 466
